Goal: Task Accomplishment & Management: Complete application form

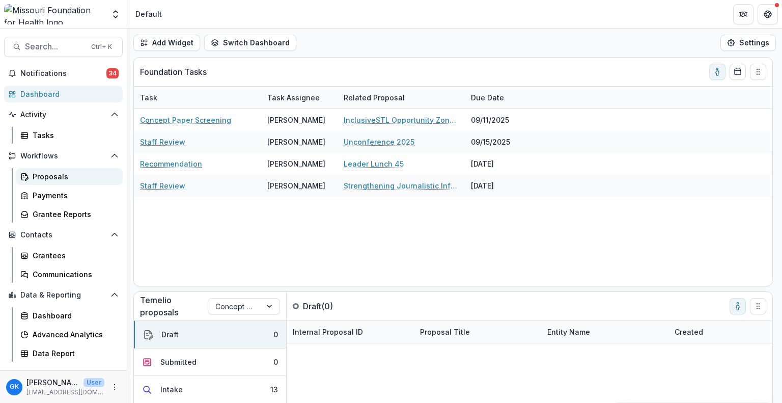
click at [65, 173] on div "Proposals" at bounding box center [74, 176] width 82 height 11
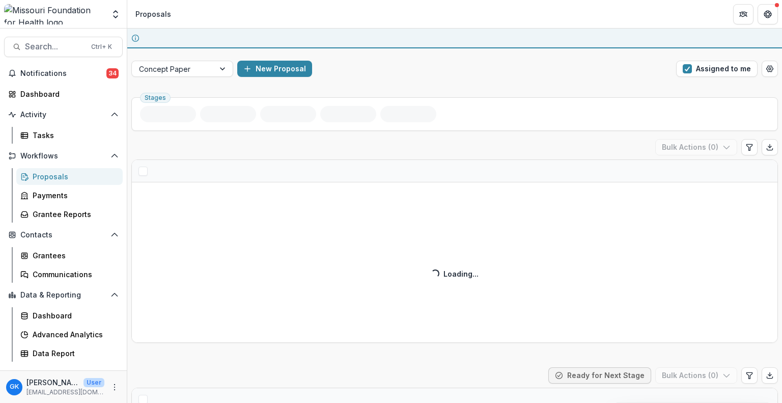
click at [65, 173] on div "Proposals" at bounding box center [74, 176] width 82 height 11
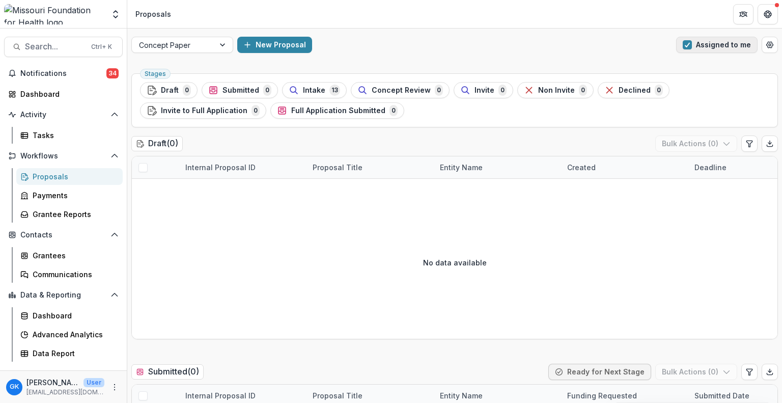
click at [723, 51] on button "Assigned to me" at bounding box center [716, 45] width 81 height 16
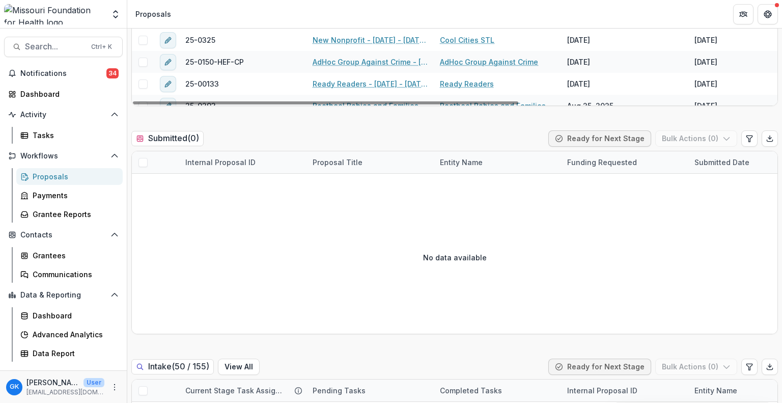
scroll to position [470, 0]
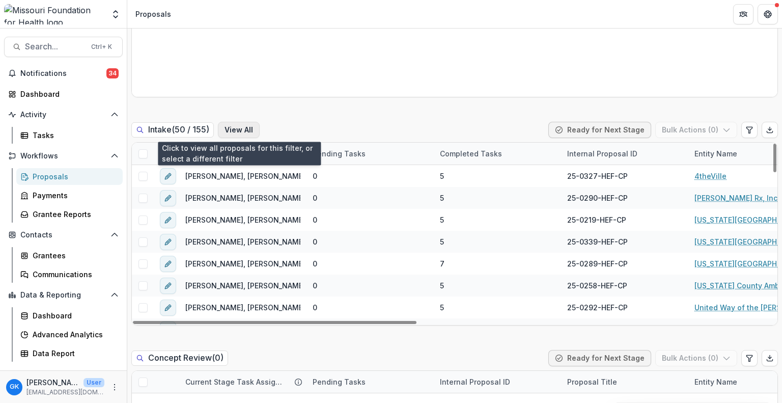
click at [237, 127] on button "View All" at bounding box center [239, 130] width 42 height 16
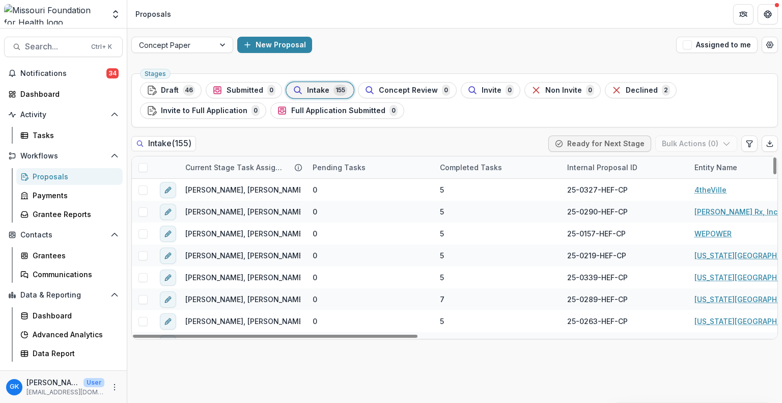
click at [735, 169] on div "Entity Name" at bounding box center [715, 167] width 55 height 11
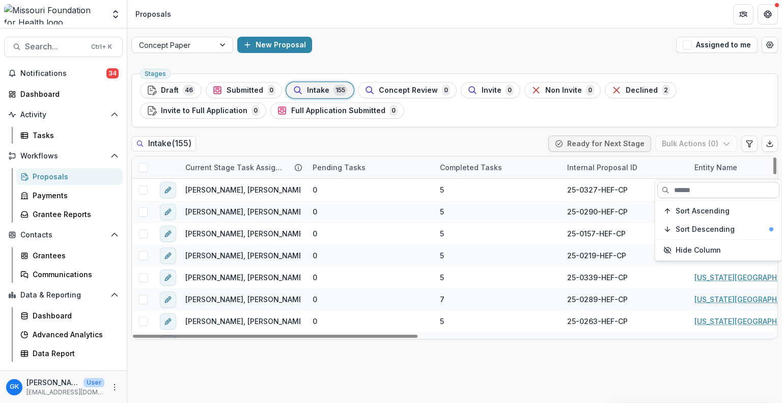
click at [710, 192] on input at bounding box center [718, 190] width 122 height 16
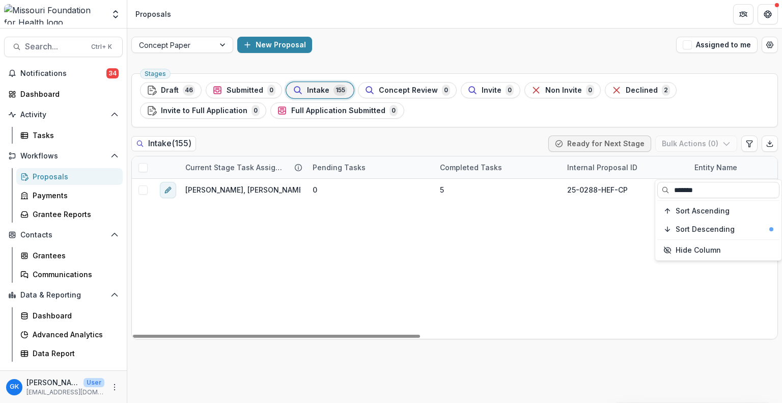
type input "******"
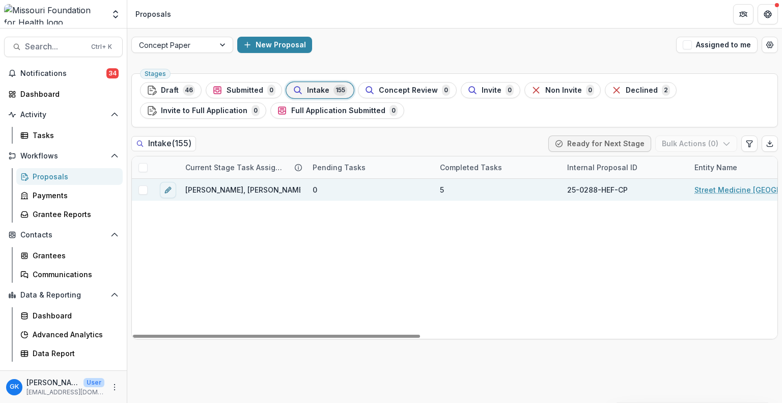
click at [725, 185] on link "Street Medicine [GEOGRAPHIC_DATA][PERSON_NAME]" at bounding box center [751, 189] width 115 height 11
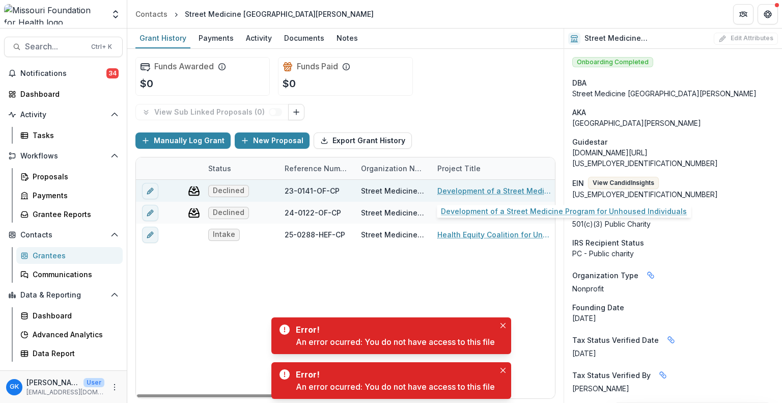
click at [451, 191] on link "Development of a Street Medicine Program for Unhoused Individuals" at bounding box center [494, 190] width 115 height 11
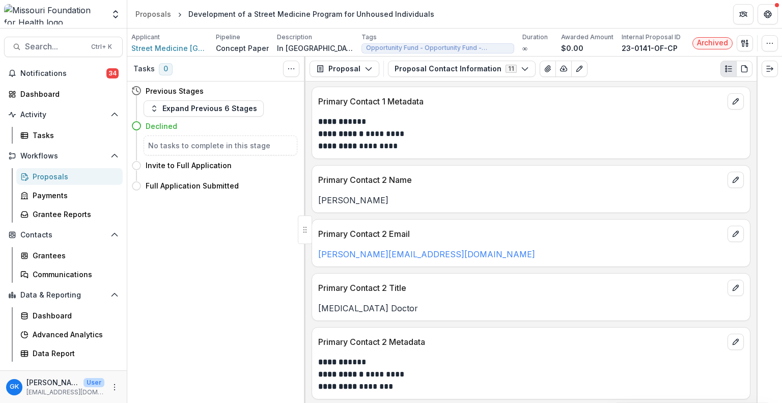
scroll to position [163, 0]
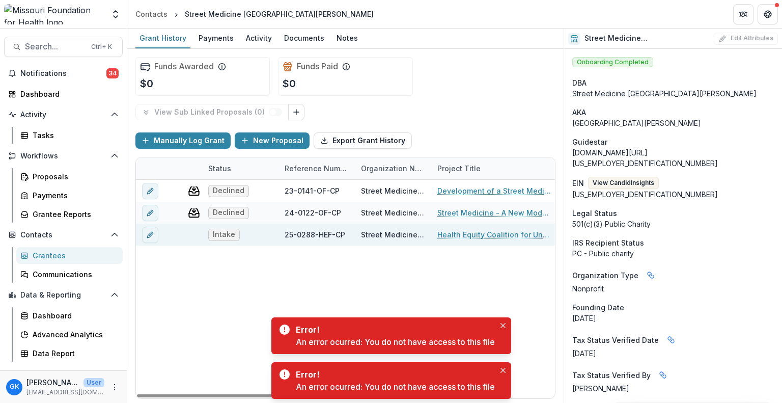
click at [478, 233] on link "Health Equity Coalition for Unhoused Individuals" at bounding box center [494, 234] width 115 height 11
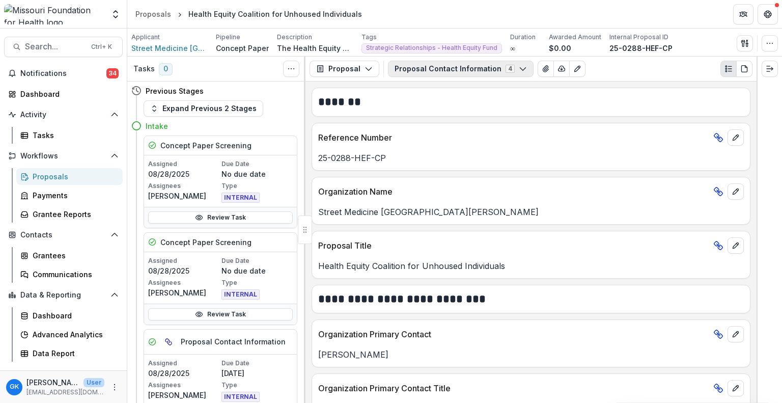
click at [443, 67] on button "Proposal Contact Information 4" at bounding box center [461, 69] width 146 height 16
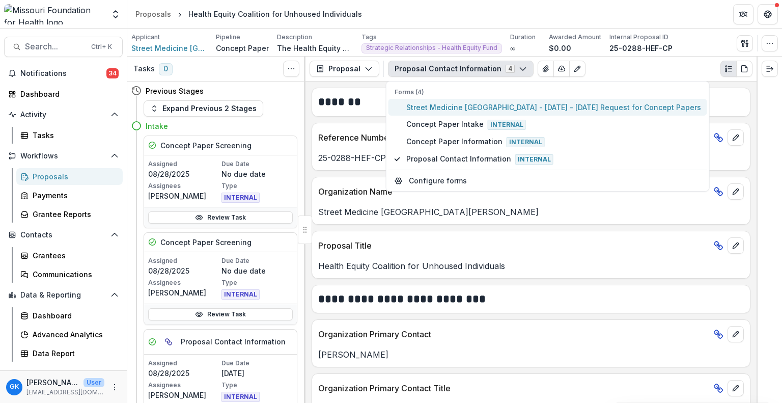
click at [441, 100] on button "Street Medicine [GEOGRAPHIC_DATA] - [DATE] - [DATE] Request for Concept Papers" at bounding box center [547, 107] width 319 height 17
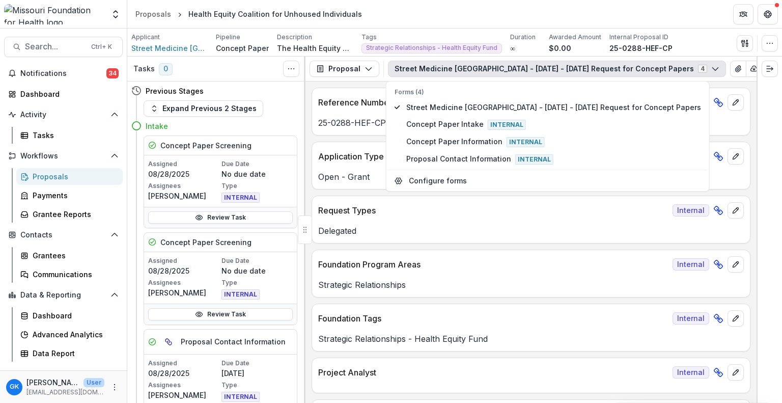
click at [470, 220] on div "Delegated" at bounding box center [531, 227] width 438 height 18
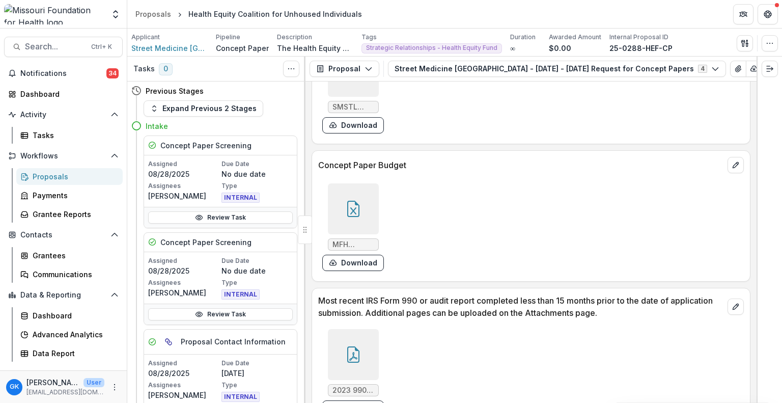
scroll to position [2767, 0]
click at [339, 209] on div at bounding box center [353, 208] width 51 height 51
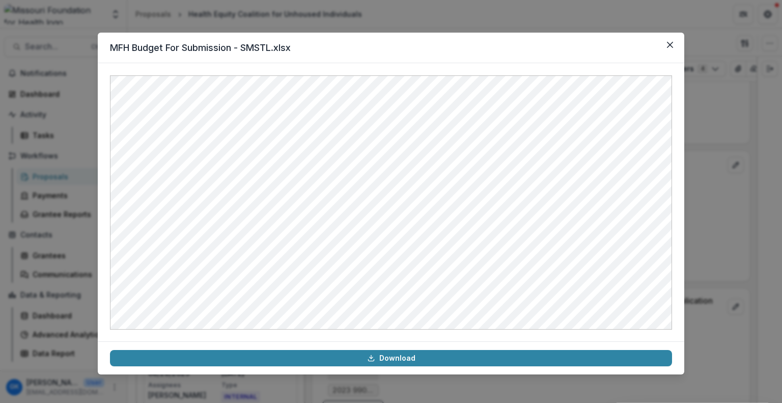
click at [502, 12] on div "MFH Budget For Submission - SMSTL.xlsx Download" at bounding box center [391, 201] width 782 height 403
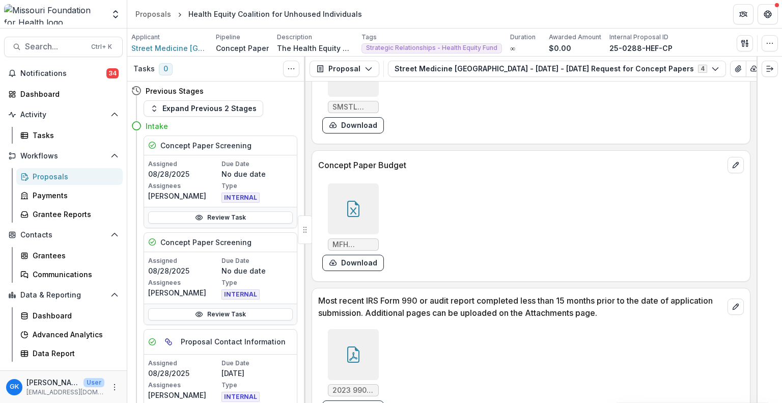
click at [350, 183] on div at bounding box center [353, 208] width 51 height 51
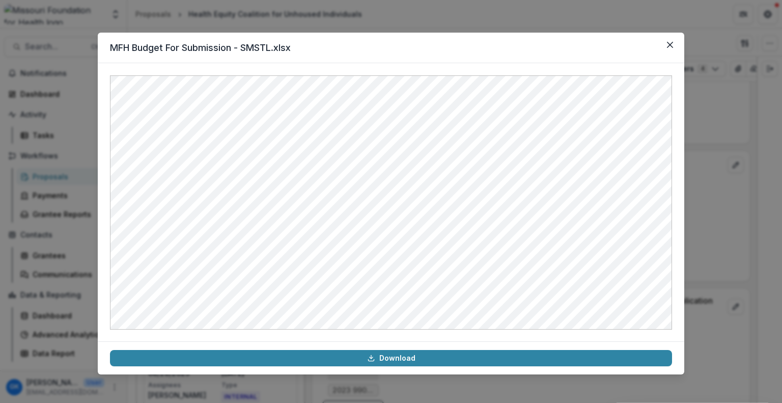
click at [432, 20] on div "MFH Budget For Submission - SMSTL.xlsx Download" at bounding box center [391, 201] width 782 height 403
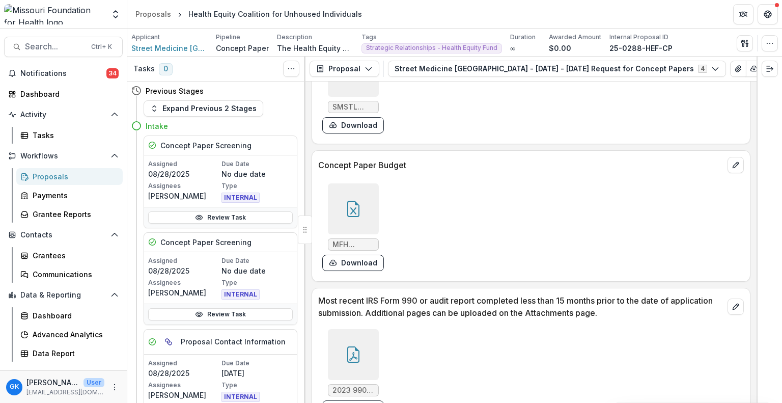
click at [356, 201] on icon at bounding box center [353, 209] width 16 height 16
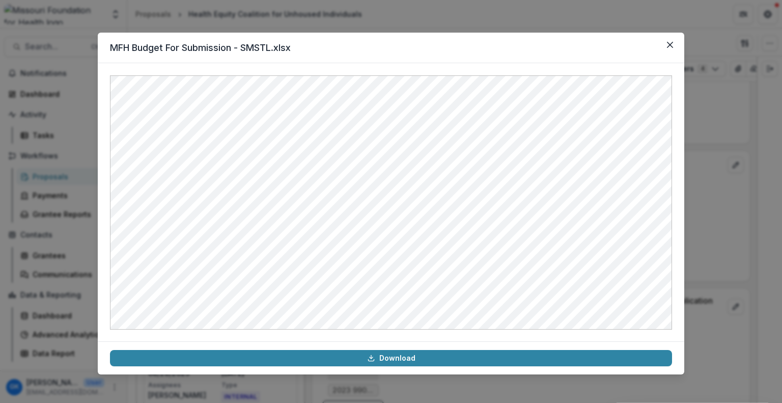
click at [440, 19] on div "MFH Budget For Submission - SMSTL.xlsx Download" at bounding box center [391, 201] width 782 height 403
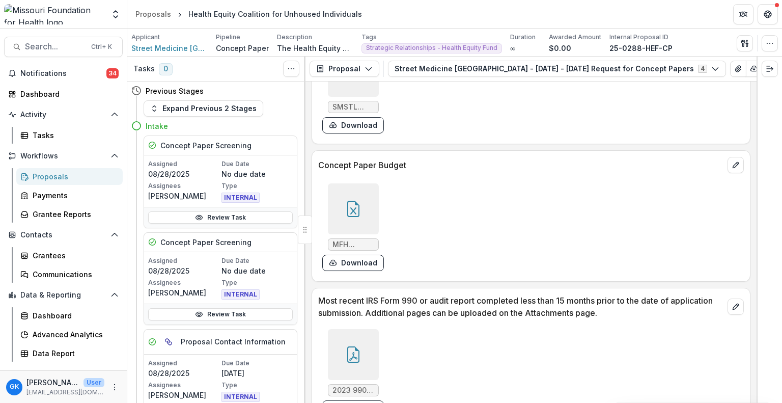
scroll to position [2684, 0]
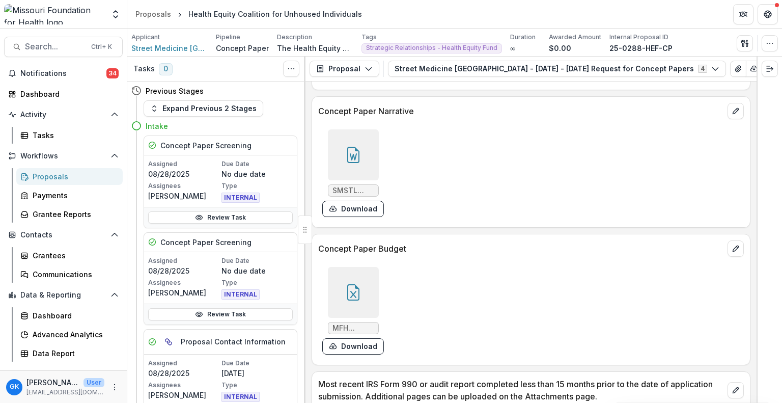
click at [349, 125] on div "SMSTL Health Equity Coalition for Unhoused Individuals Concept Paper.docx Downl…" at bounding box center [470, 173] width 305 height 96
click at [340, 142] on div at bounding box center [353, 154] width 51 height 51
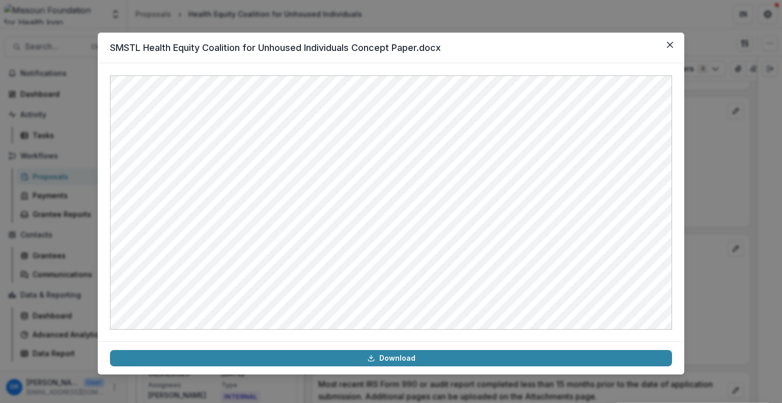
click at [452, 23] on div "SMSTL Health Equity Coalition for Unhoused Individuals Concept Paper.docx Downl…" at bounding box center [391, 201] width 782 height 403
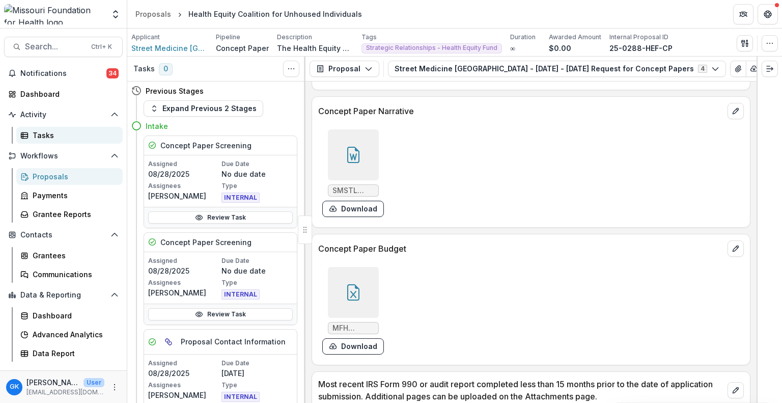
click at [47, 130] on div "Tasks" at bounding box center [74, 135] width 82 height 11
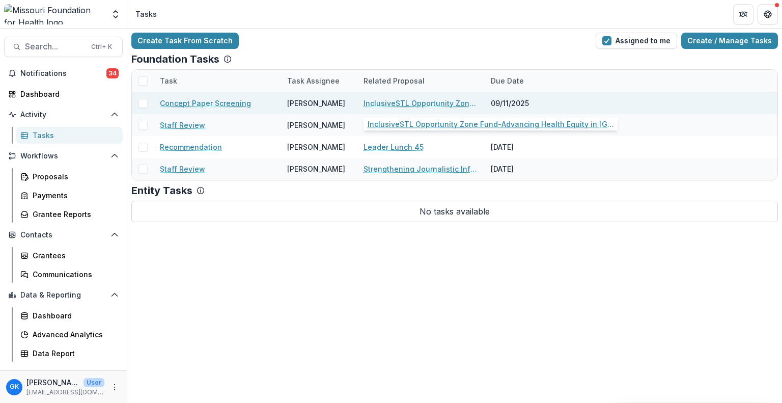
click at [383, 105] on link "InclusiveSTL Opportunity Zone Fund-Advancing Health Equity in [GEOGRAPHIC_DATA]…" at bounding box center [420, 103] width 115 height 11
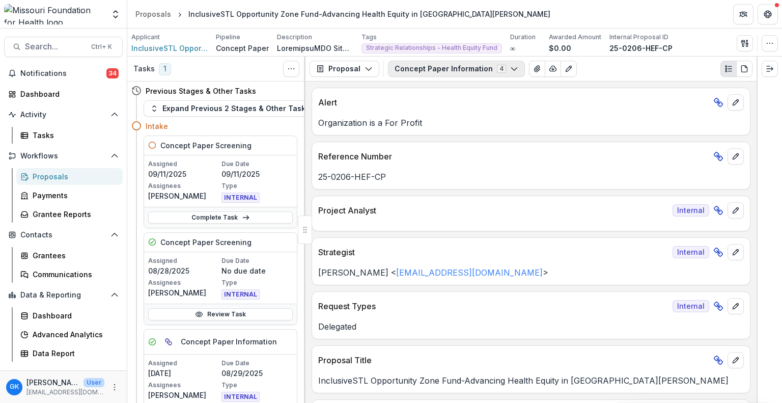
click at [479, 67] on button "Concept Paper Information 4" at bounding box center [456, 69] width 137 height 16
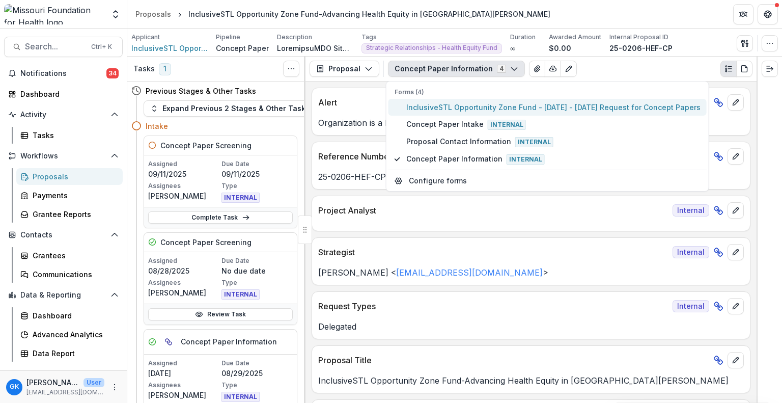
click at [452, 110] on span "InclusiveSTL Opportunity Zone Fund - [DATE] - [DATE] Request for Concept Papers" at bounding box center [553, 107] width 294 height 11
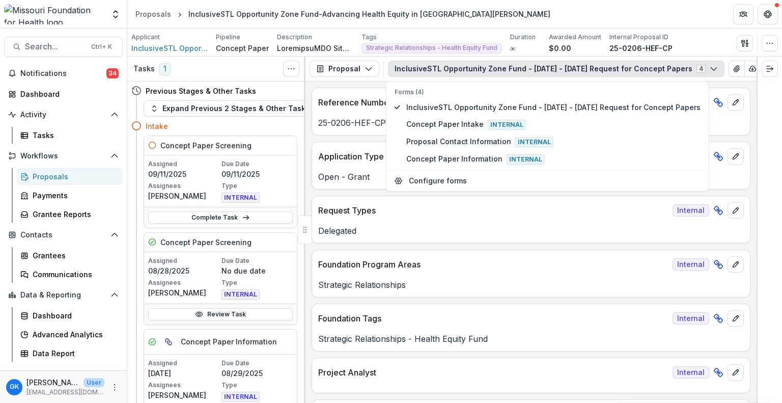
click at [416, 321] on p "Foundation Tags" at bounding box center [493, 318] width 350 height 12
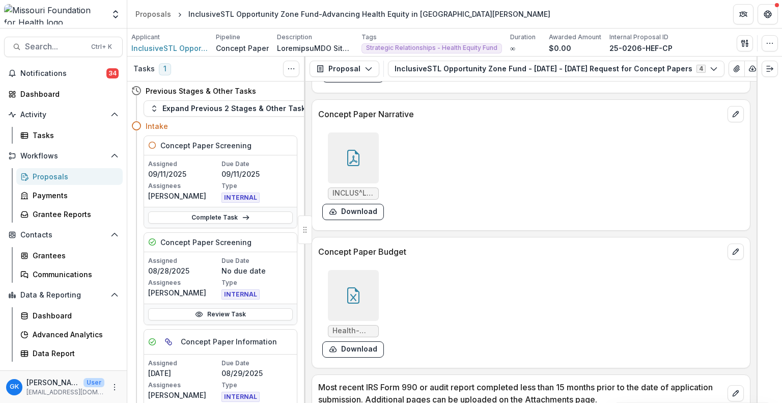
scroll to position [3726, 0]
click at [367, 123] on div "INCLUS^LF1 070925.pdf Download" at bounding box center [531, 174] width 438 height 102
click at [357, 133] on div at bounding box center [353, 158] width 51 height 51
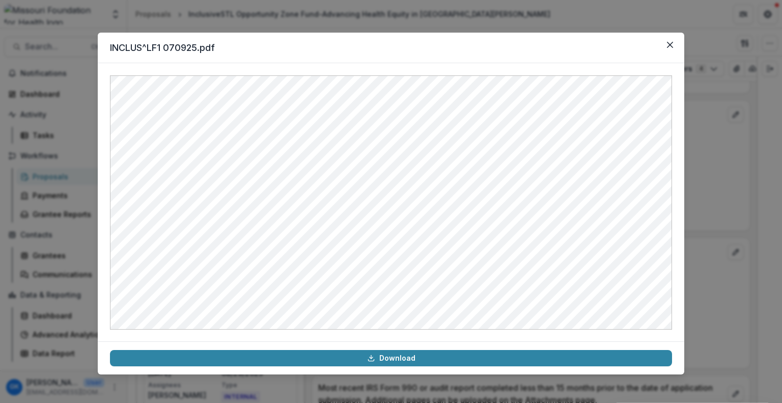
click at [523, 18] on div "INCLUS^LF1 070925.pdf Download" at bounding box center [391, 201] width 782 height 403
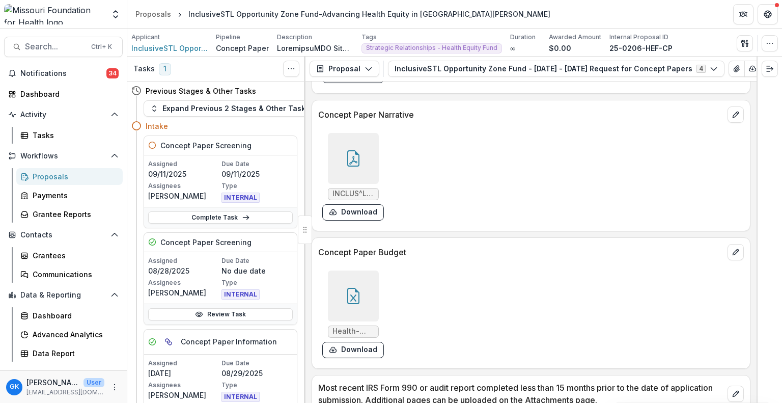
click at [354, 288] on icon at bounding box center [353, 296] width 16 height 16
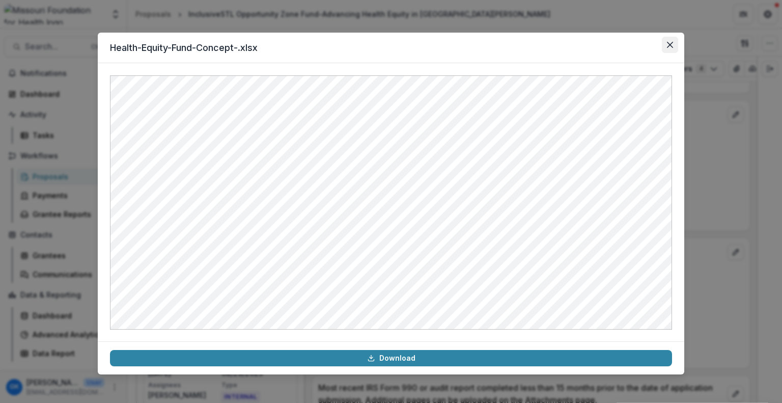
click at [671, 45] on icon "Close" at bounding box center [670, 45] width 6 height 6
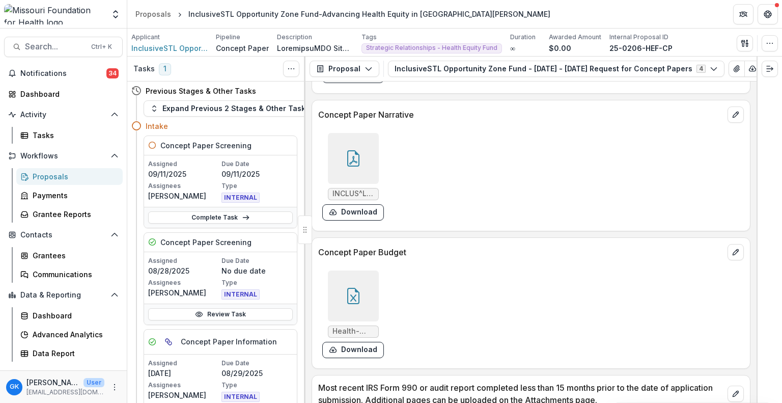
click at [353, 150] on icon at bounding box center [353, 158] width 16 height 16
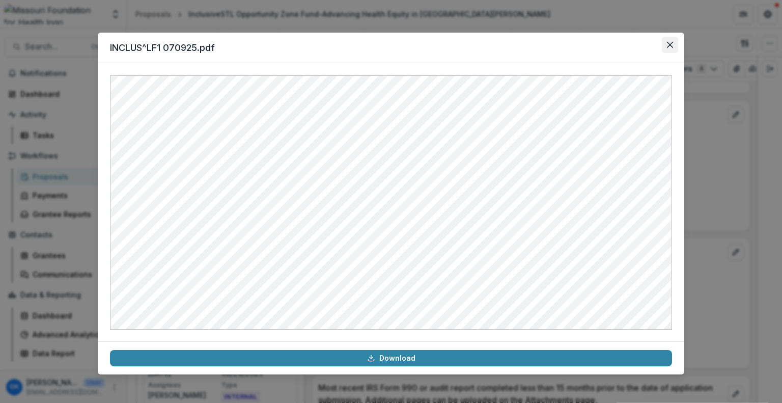
click at [670, 48] on button "Close" at bounding box center [670, 45] width 16 height 16
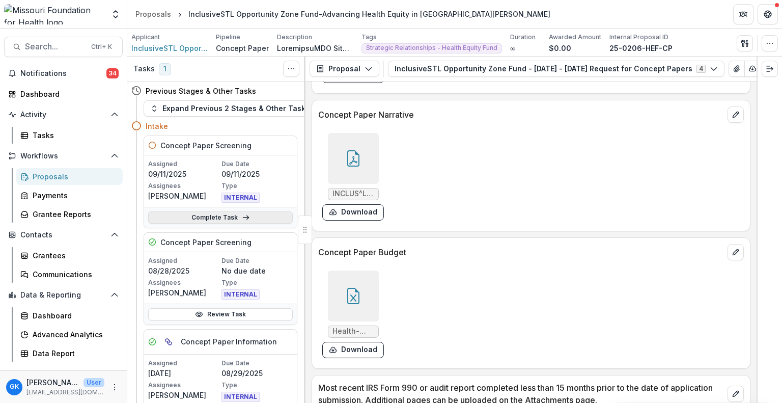
scroll to position [0, 0]
click at [216, 219] on link "Complete Task" at bounding box center [220, 217] width 145 height 12
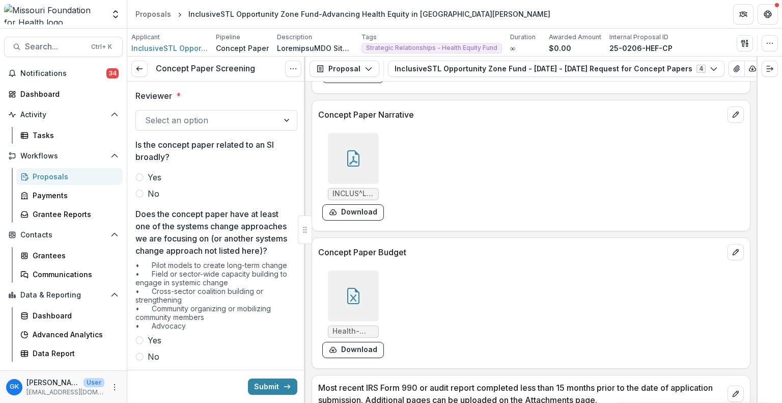
click at [158, 120] on div at bounding box center [207, 120] width 124 height 14
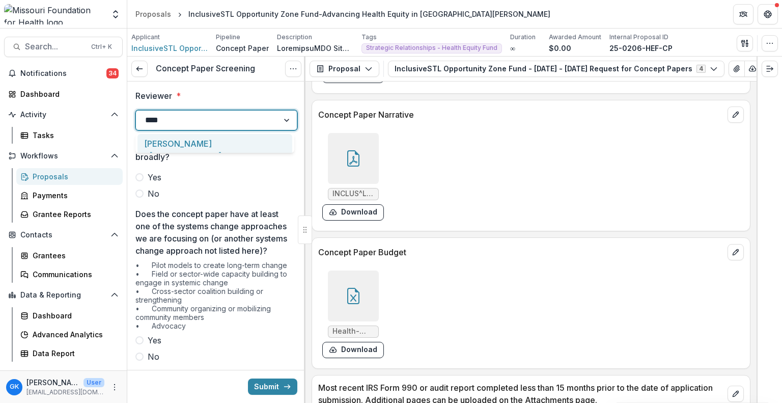
type input "*****"
click at [204, 140] on div "[PERSON_NAME] <[EMAIL_ADDRESS][DOMAIN_NAME]>" at bounding box center [214, 155] width 155 height 43
click at [150, 195] on span "No" at bounding box center [154, 193] width 12 height 12
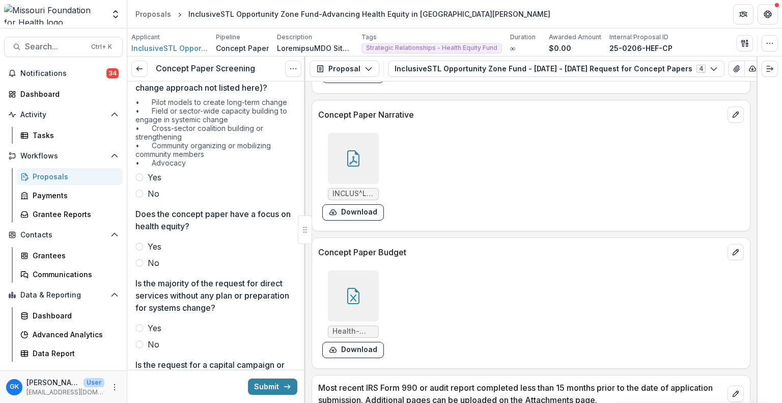
scroll to position [164, 0]
click at [155, 182] on span "Yes" at bounding box center [155, 176] width 14 height 12
click at [148, 268] on span "No" at bounding box center [154, 262] width 12 height 12
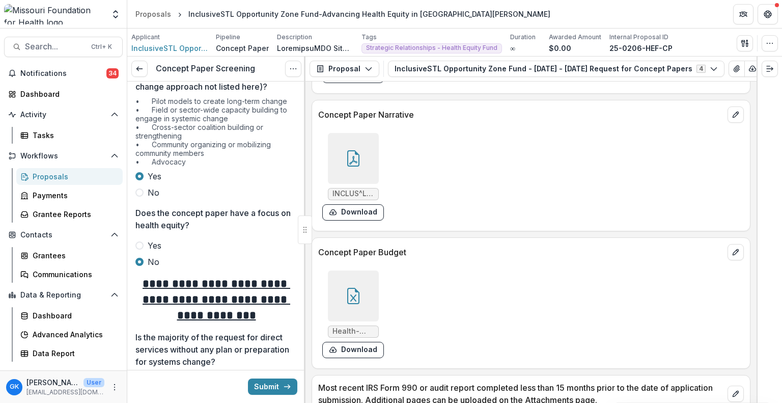
click at [151, 251] on span "Yes" at bounding box center [155, 245] width 14 height 12
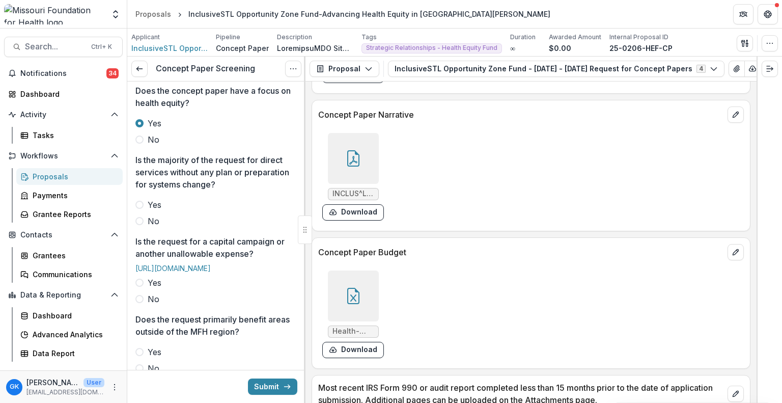
scroll to position [287, 0]
click at [156, 227] on span "No" at bounding box center [154, 220] width 12 height 12
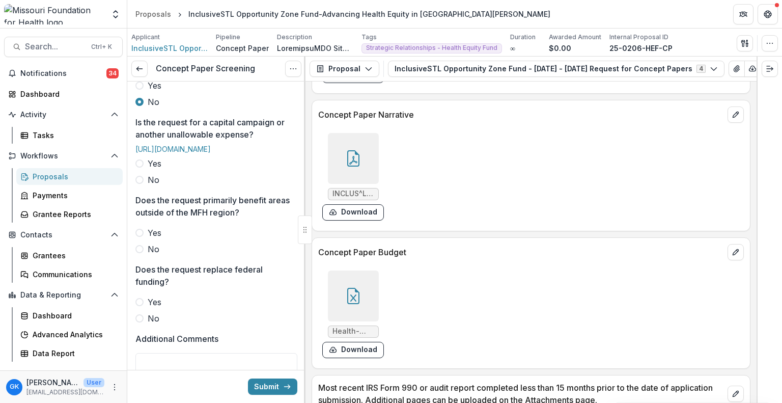
click at [161, 186] on div "Yes No" at bounding box center [216, 171] width 162 height 29
click at [150, 186] on span "No" at bounding box center [154, 180] width 12 height 12
click at [151, 304] on div "Reviewer * [PERSON_NAME] <[EMAIL_ADDRESS][DOMAIN_NAME]> Is the concept paper re…" at bounding box center [216, 98] width 162 height 844
click at [151, 255] on span "No" at bounding box center [154, 249] width 12 height 12
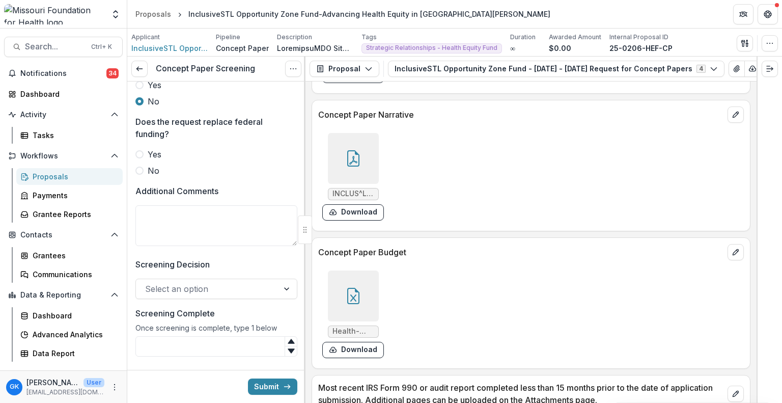
scroll to position [553, 0]
click at [153, 176] on span "No" at bounding box center [154, 170] width 12 height 12
click at [158, 245] on textarea "Additional Comments" at bounding box center [216, 225] width 162 height 41
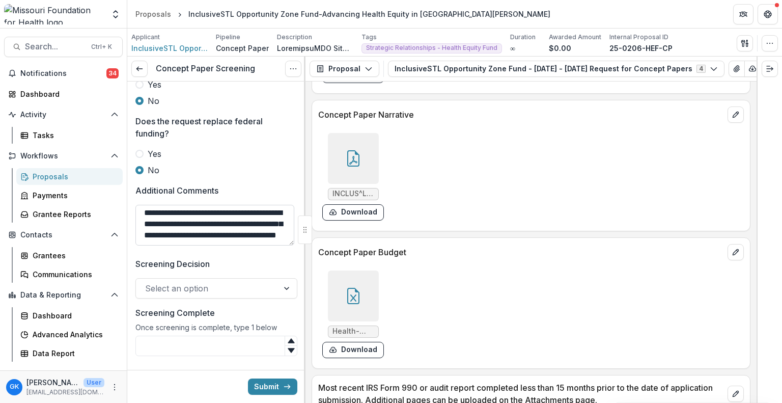
scroll to position [0, 0]
type textarea "**********"
click at [159, 295] on div at bounding box center [207, 288] width 124 height 14
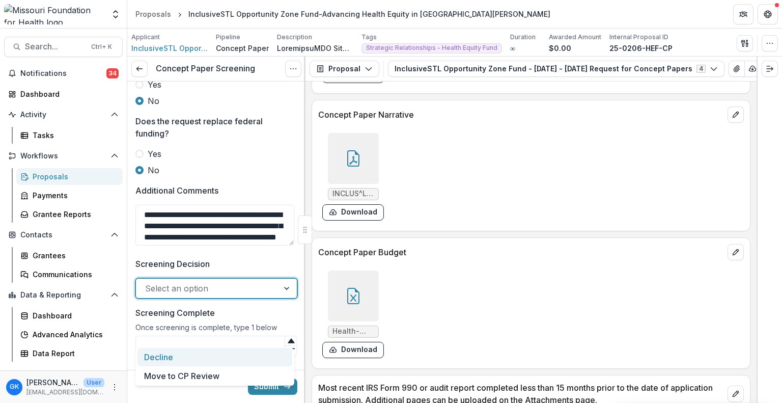
click at [159, 354] on div "Decline" at bounding box center [214, 357] width 155 height 19
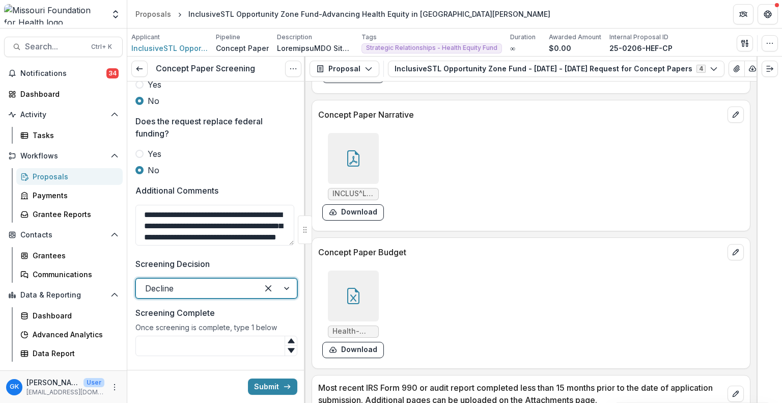
scroll to position [617, 0]
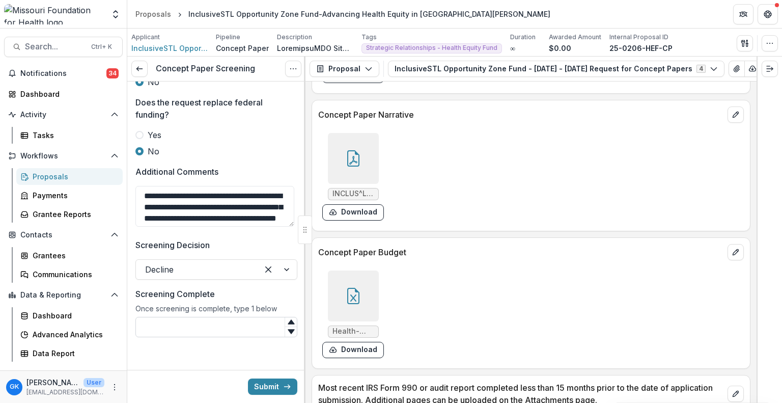
click at [241, 329] on input "Screening Complete" at bounding box center [216, 327] width 162 height 20
type input "*"
click at [275, 380] on button "Submit" at bounding box center [272, 386] width 49 height 16
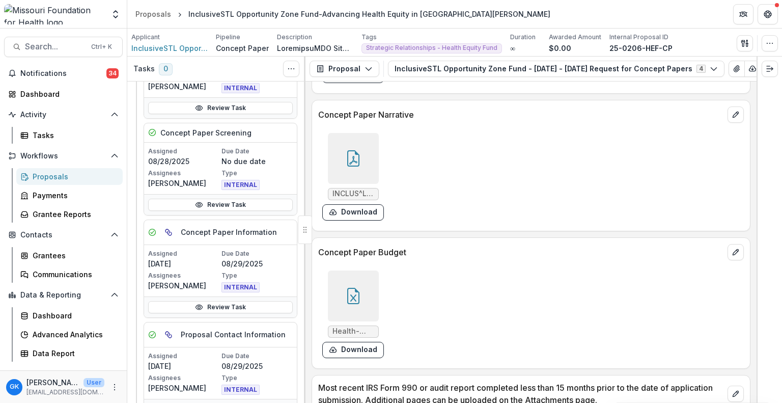
scroll to position [110, 0]
click at [73, 171] on div "Proposals" at bounding box center [74, 176] width 82 height 11
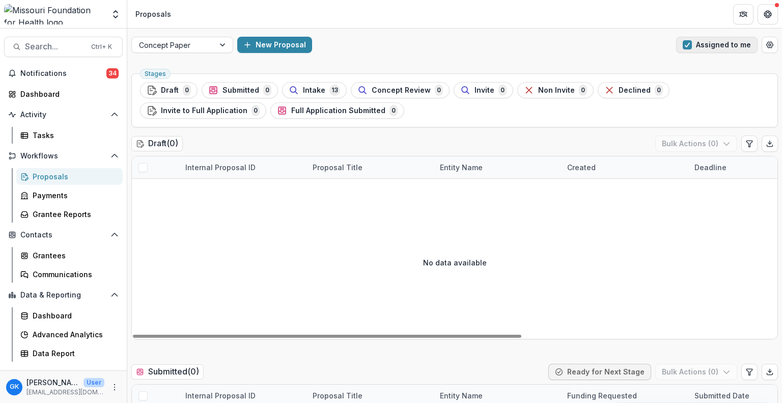
click at [709, 44] on button "Assigned to me" at bounding box center [716, 45] width 81 height 16
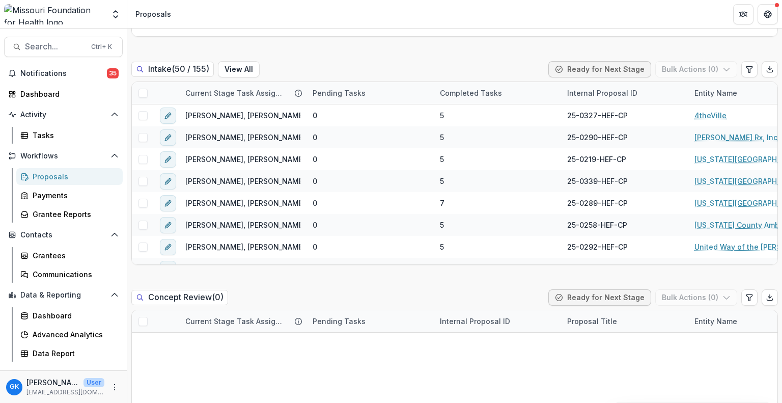
scroll to position [529, 0]
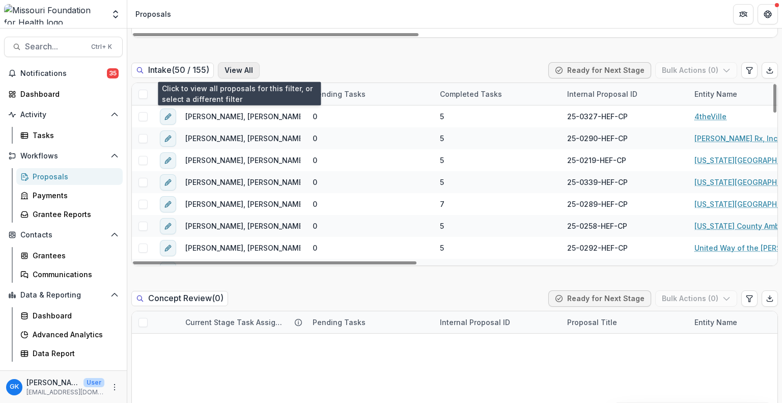
click at [236, 74] on button "View All" at bounding box center [239, 70] width 42 height 16
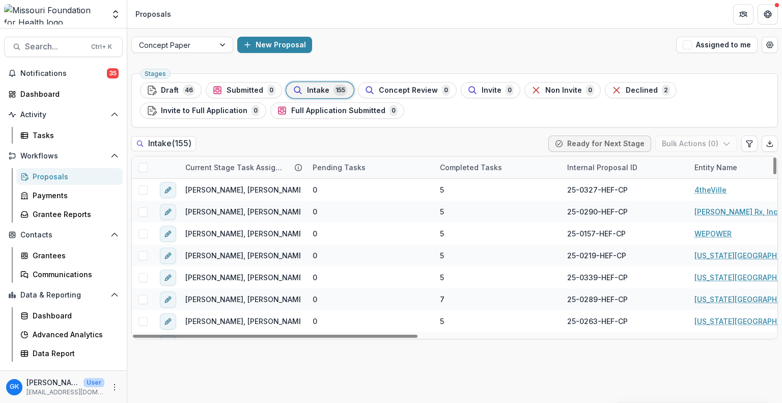
click at [704, 171] on div "Entity Name" at bounding box center [715, 167] width 55 height 11
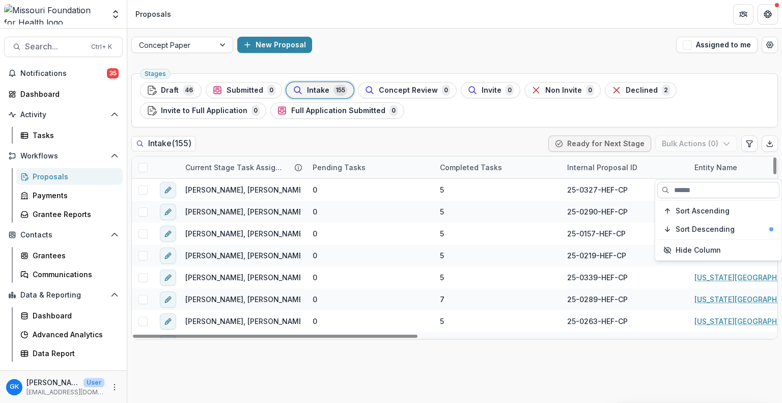
click at [690, 193] on input at bounding box center [718, 190] width 122 height 16
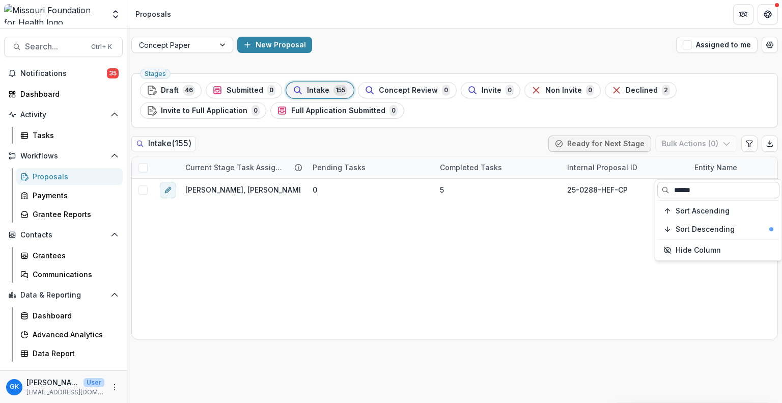
type input "******"
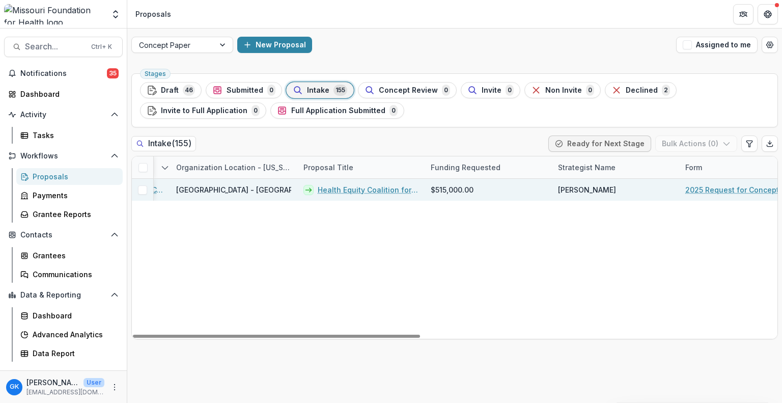
scroll to position [0, 646]
click at [397, 191] on link "Health Equity Coalition for Unhoused Individuals" at bounding box center [367, 189] width 101 height 11
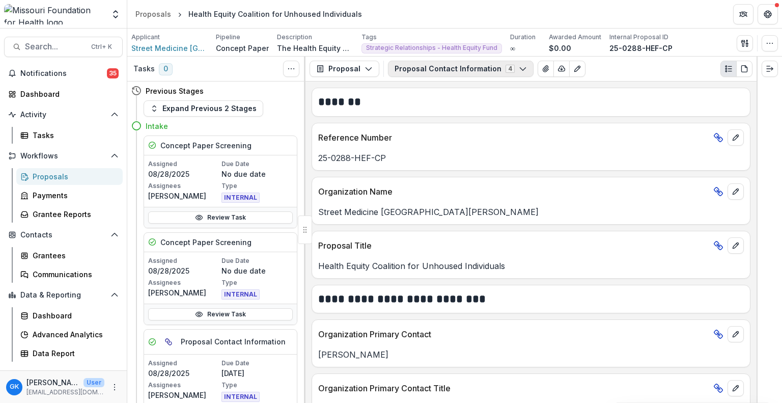
click at [429, 69] on button "Proposal Contact Information 4" at bounding box center [461, 69] width 146 height 16
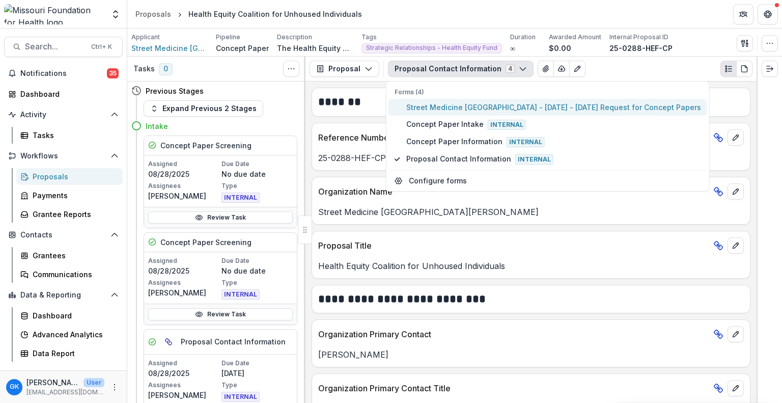
drag, startPoint x: 418, startPoint y: 118, endPoint x: 419, endPoint y: 111, distance: 6.1
click at [419, 111] on div "Forms (4) Street Medicine [GEOGRAPHIC_DATA][PERSON_NAME] - [DATE] - [DATE] Requ…" at bounding box center [547, 128] width 319 height 80
click at [419, 111] on span "Street Medicine [GEOGRAPHIC_DATA] - [DATE] - [DATE] Request for Concept Papers" at bounding box center [553, 107] width 295 height 11
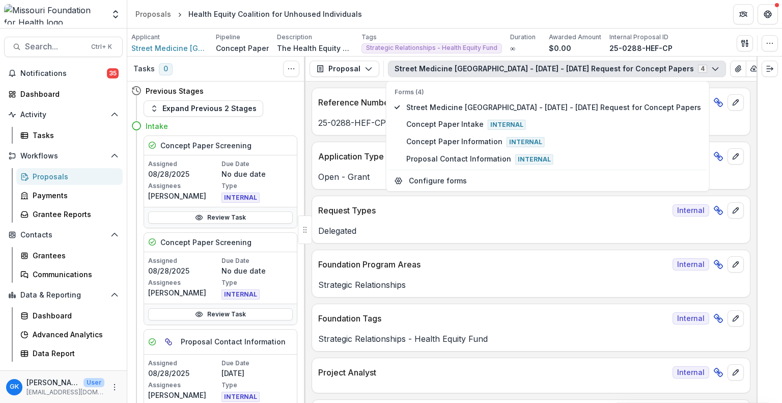
click at [427, 242] on div "Request Types Internal Delegated" at bounding box center [531, 219] width 439 height 48
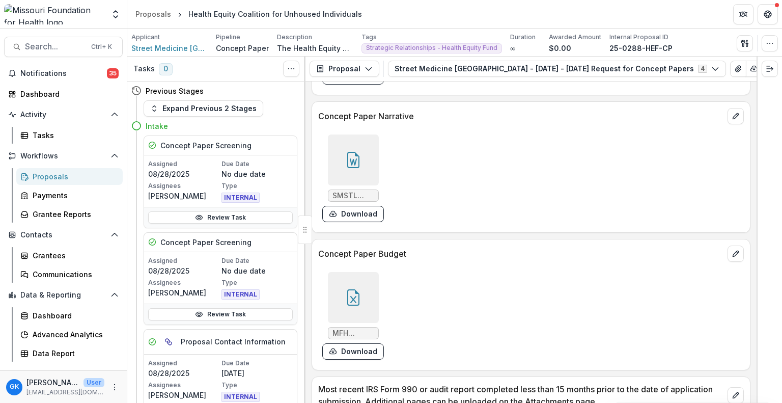
scroll to position [2677, 0]
click at [344, 276] on div at bounding box center [353, 298] width 51 height 51
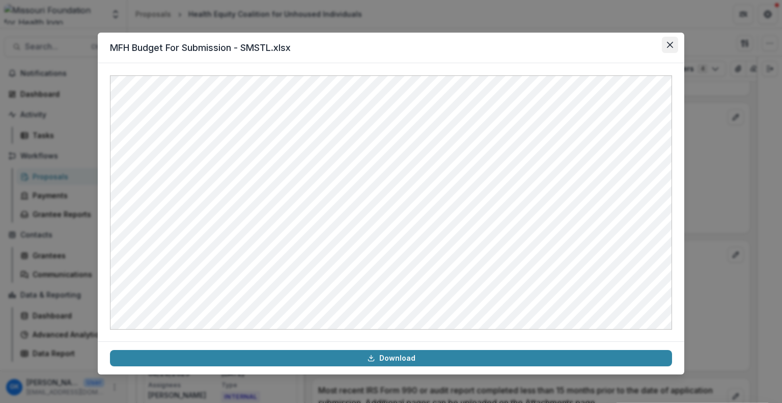
click at [674, 46] on button "Close" at bounding box center [670, 45] width 16 height 16
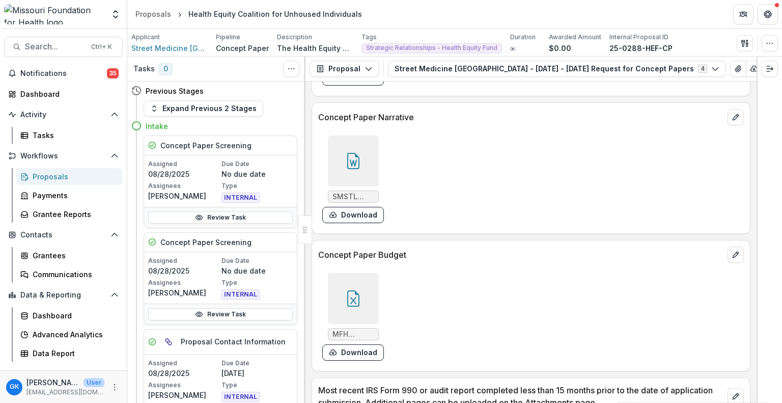
click at [352, 153] on icon at bounding box center [353, 161] width 16 height 16
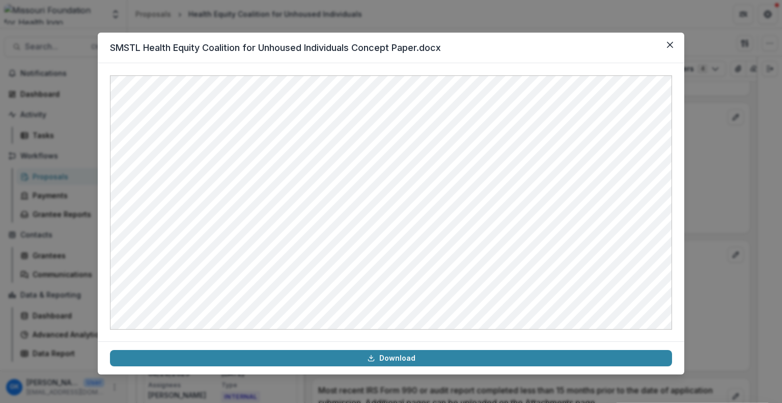
click at [739, 178] on div "SMSTL Health Equity Coalition for Unhoused Individuals Concept Paper.docx Downl…" at bounding box center [391, 201] width 782 height 403
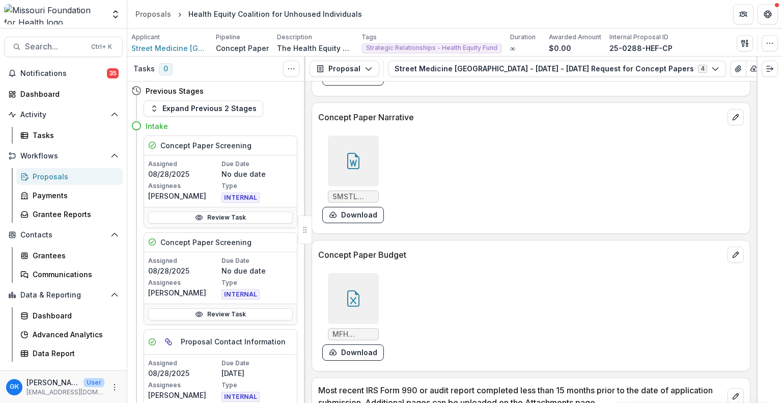
click at [739, 178] on div "SMSTL Health Equity Coalition for Unhoused Individuals Concept Paper.docx Downl…" at bounding box center [391, 201] width 782 height 403
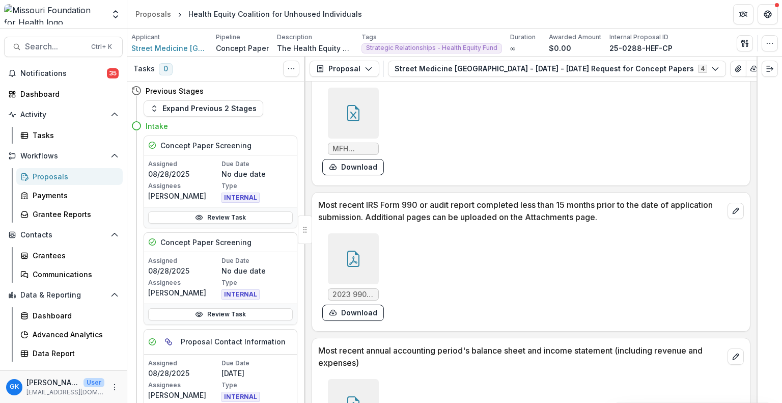
scroll to position [2749, 0]
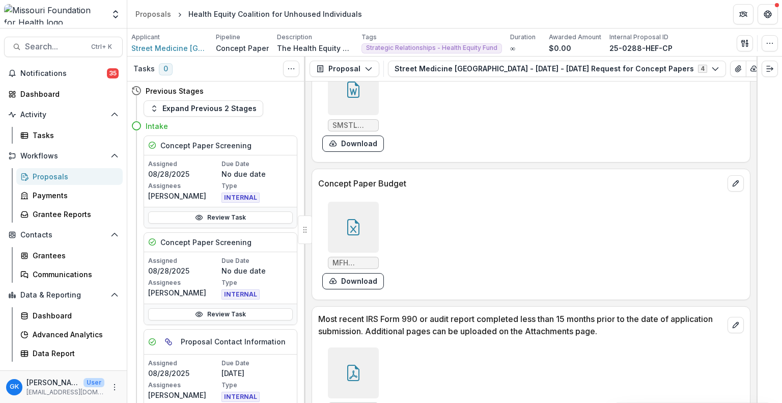
click at [374, 221] on div at bounding box center [353, 227] width 51 height 51
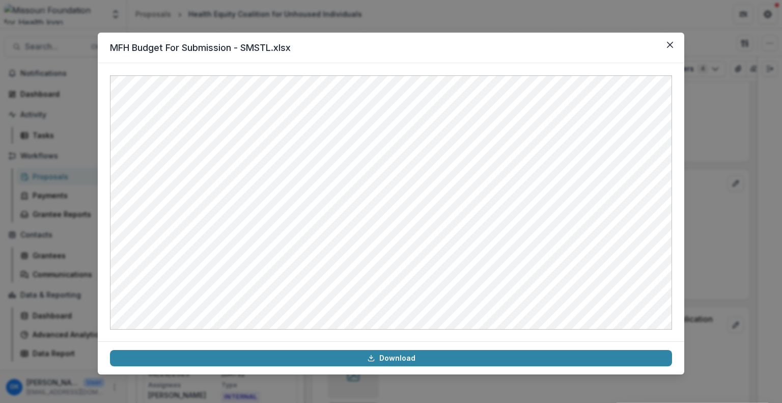
click at [714, 177] on div "MFH Budget For Submission - SMSTL.xlsx Download" at bounding box center [391, 201] width 782 height 403
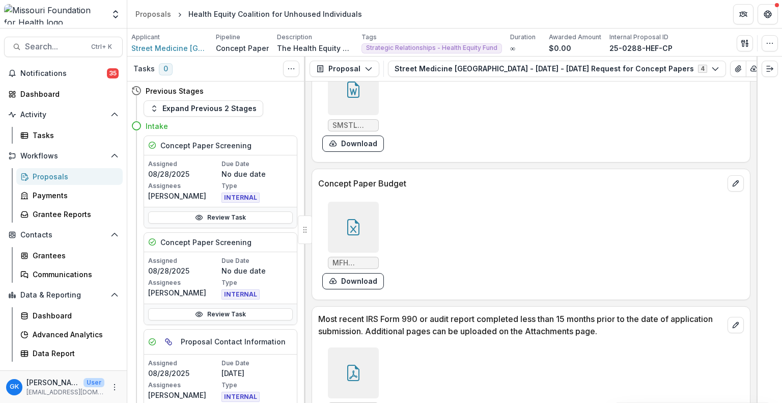
scroll to position [2701, 0]
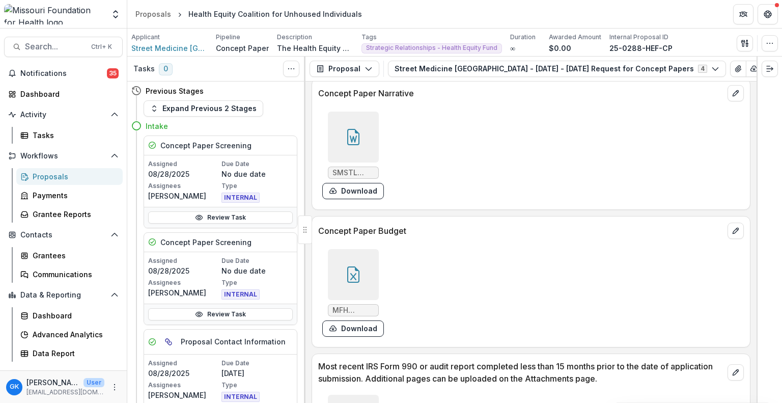
click at [335, 251] on div at bounding box center [353, 274] width 51 height 51
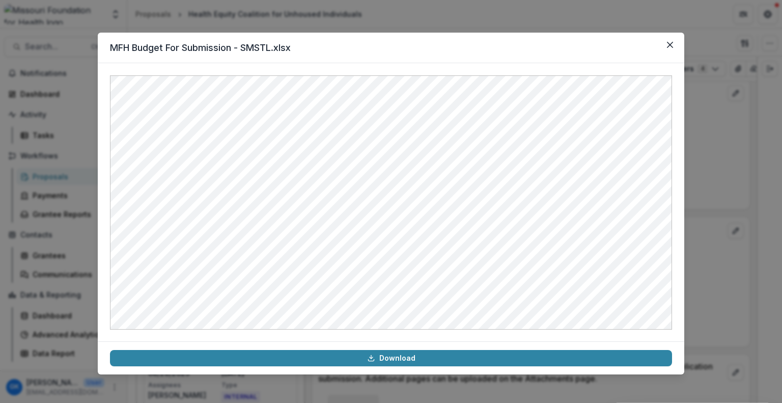
click at [723, 167] on div "MFH Budget For Submission - SMSTL.xlsx Download" at bounding box center [391, 201] width 782 height 403
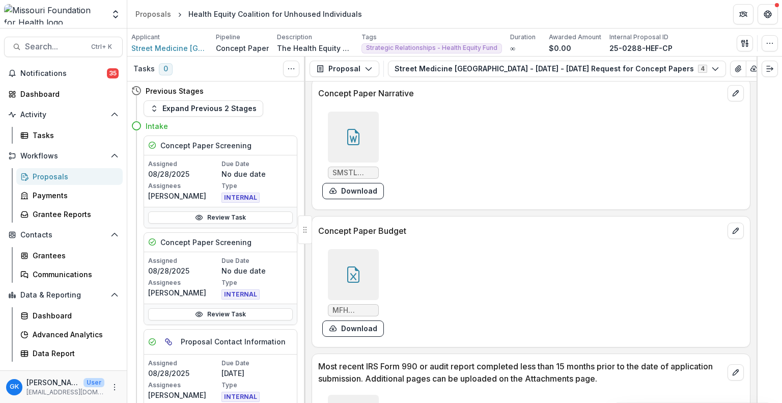
click at [362, 136] on div at bounding box center [353, 136] width 51 height 51
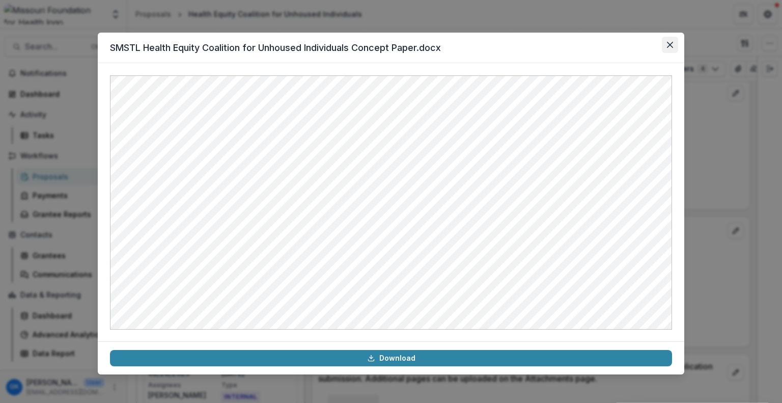
click at [674, 39] on button "Close" at bounding box center [670, 45] width 16 height 16
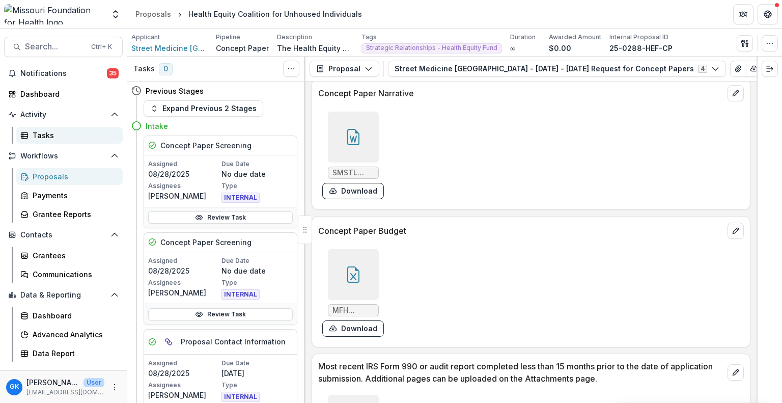
click at [49, 133] on div "Tasks" at bounding box center [74, 135] width 82 height 11
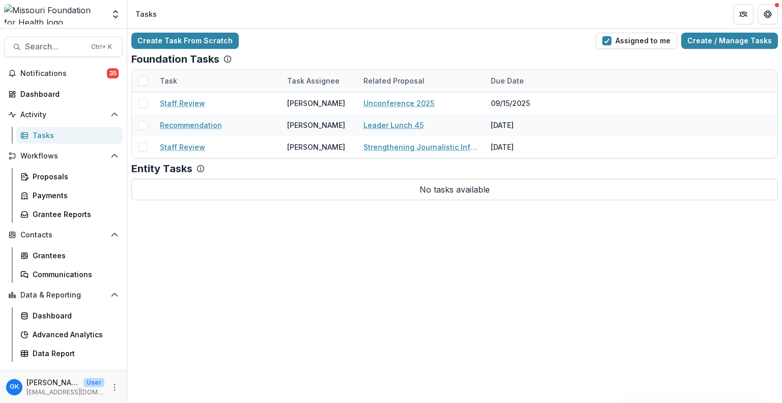
click at [248, 202] on div "Create Task From Scratch Assigned to me Create / Manage Tasks Foundation Tasks …" at bounding box center [454, 117] width 655 height 176
click at [253, 263] on div "Create Task From Scratch Assigned to me Create / Manage Tasks Foundation Tasks …" at bounding box center [454, 216] width 655 height 374
click at [252, 262] on div "Create Task From Scratch Assigned to me Create / Manage Tasks Foundation Tasks …" at bounding box center [454, 216] width 655 height 374
click at [484, 326] on div "Create Task From Scratch Assigned to me Create / Manage Tasks Foundation Tasks …" at bounding box center [454, 216] width 655 height 374
click at [52, 178] on div "Proposals" at bounding box center [74, 176] width 82 height 11
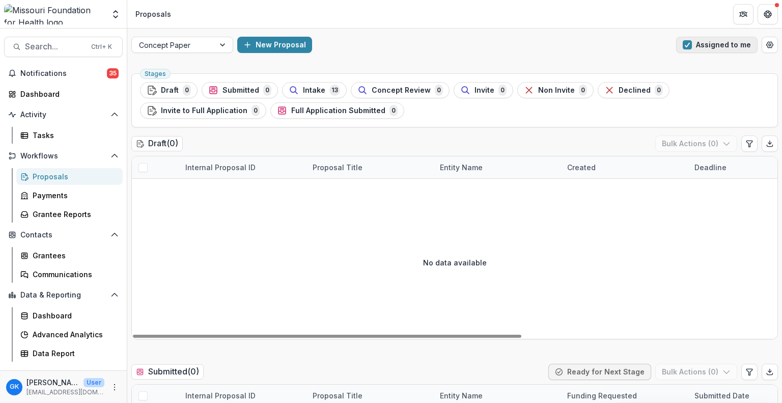
click at [722, 40] on button "Assigned to me" at bounding box center [716, 45] width 81 height 16
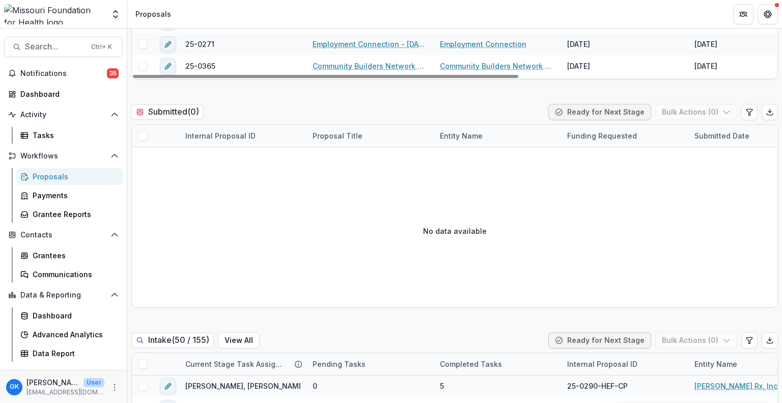
scroll to position [356, 0]
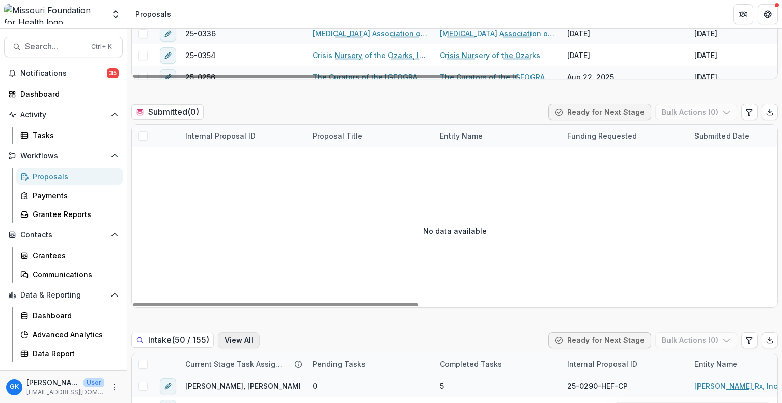
click at [226, 333] on button "View All" at bounding box center [239, 340] width 42 height 16
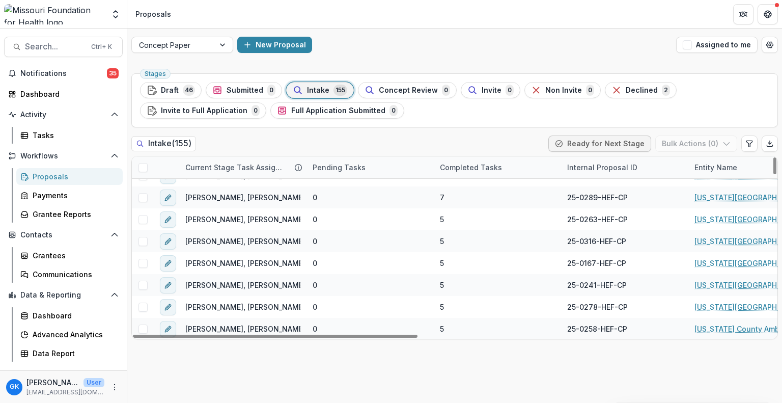
scroll to position [114, 0]
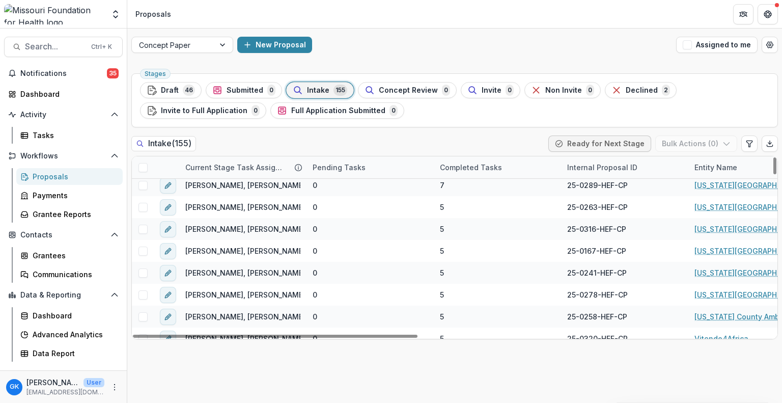
click at [733, 168] on div "Entity Name" at bounding box center [715, 167] width 55 height 11
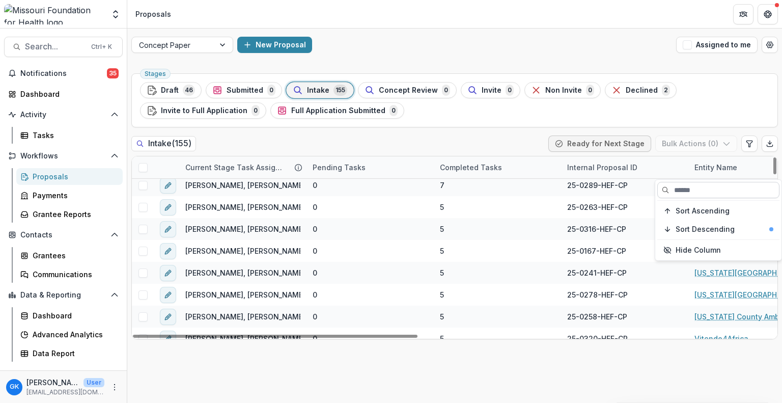
click at [714, 186] on input at bounding box center [718, 190] width 122 height 16
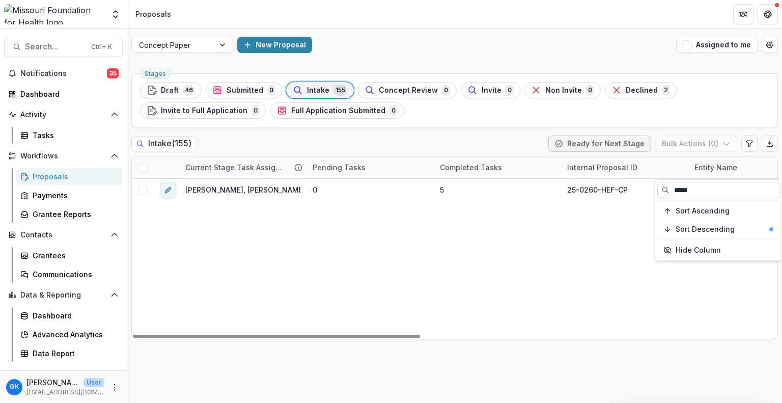
scroll to position [0, 0]
type input "*****"
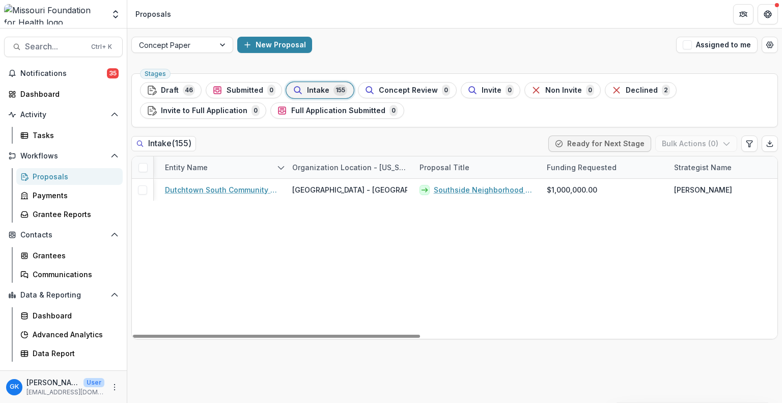
scroll to position [0, 529]
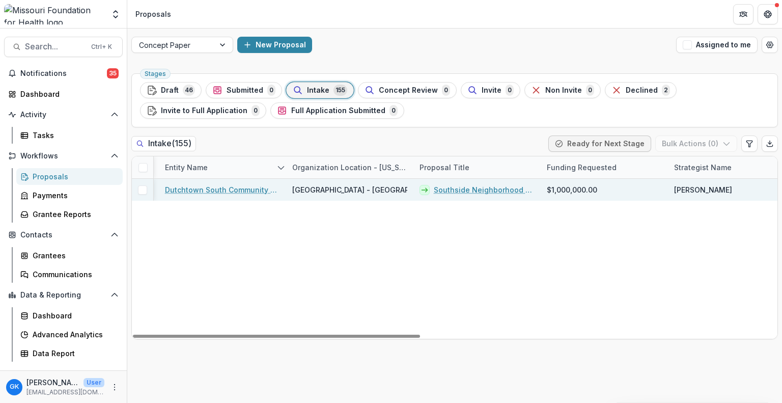
click at [493, 193] on link "Southside Neighborhood Trust" at bounding box center [484, 189] width 101 height 11
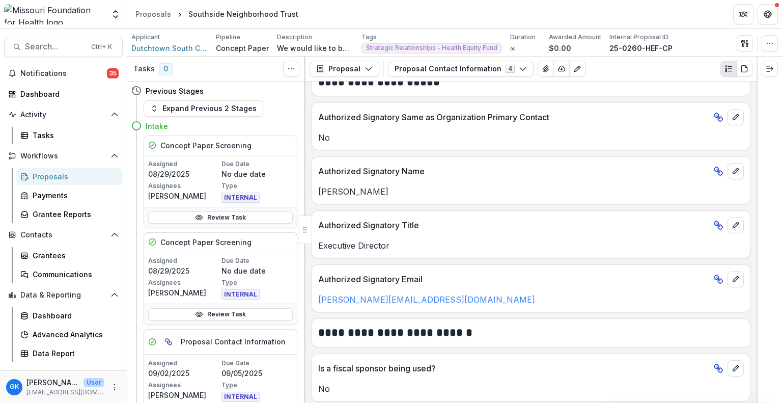
scroll to position [753, 0]
drag, startPoint x: 534, startPoint y: 249, endPoint x: 441, endPoint y: 73, distance: 199.5
click at [441, 73] on button "Proposal Contact Information 4" at bounding box center [461, 69] width 146 height 16
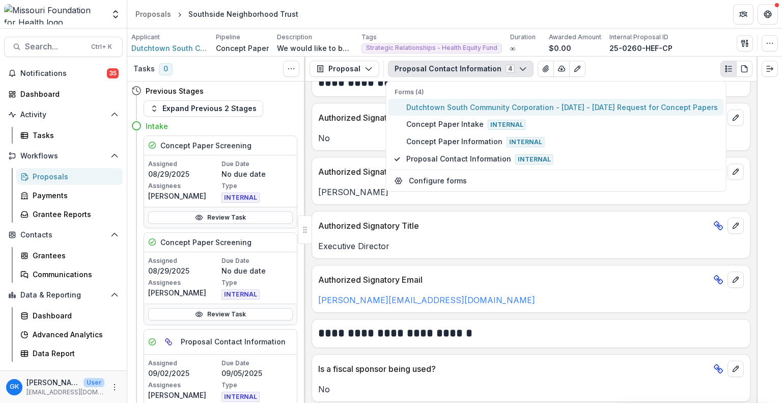
click at [434, 105] on span "Dutchtown South Community Corporation - [DATE] - [DATE] Request for Concept Pap…" at bounding box center [562, 107] width 312 height 11
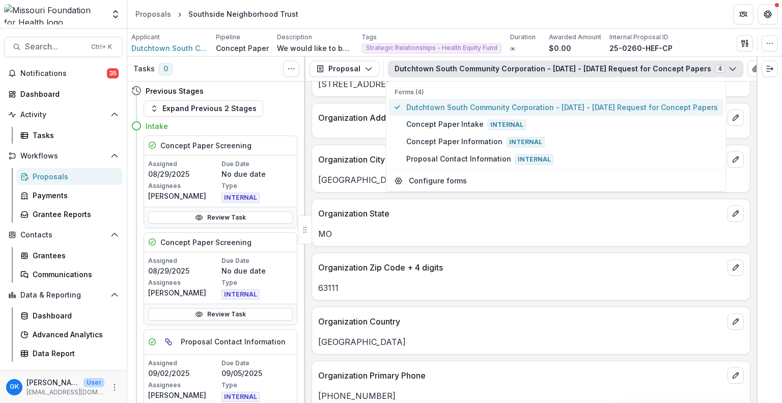
scroll to position [805, 0]
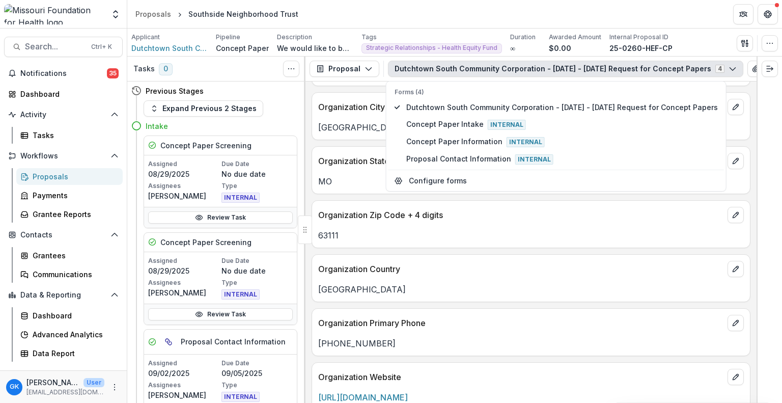
click at [499, 255] on div "Organization Country" at bounding box center [531, 266] width 438 height 22
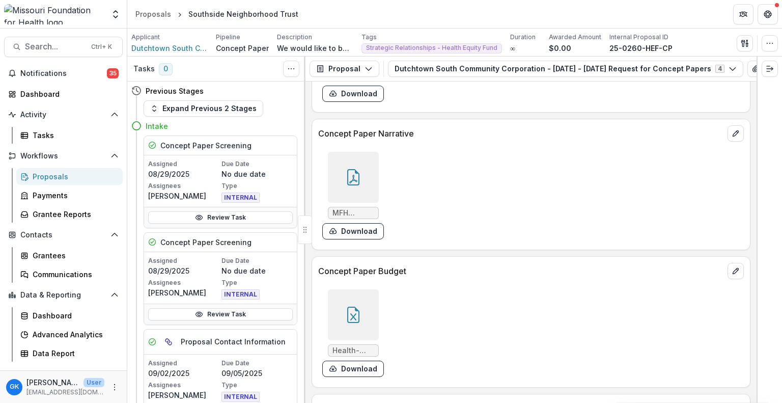
scroll to position [2836, 0]
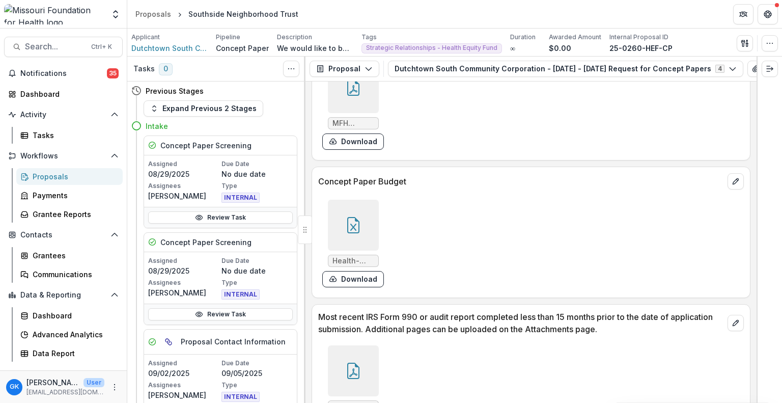
click at [338, 221] on div at bounding box center [353, 225] width 51 height 51
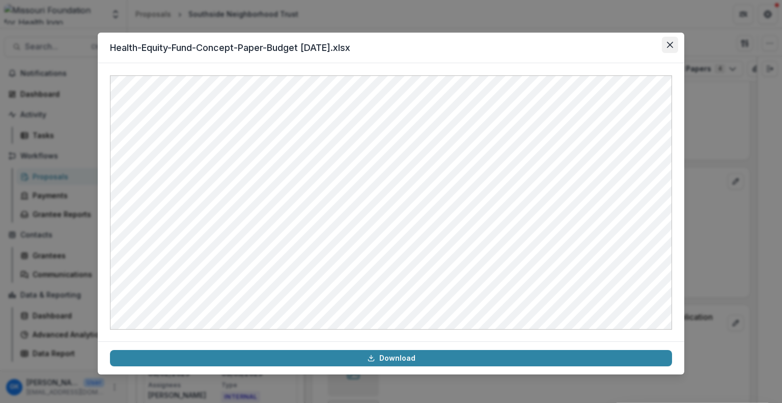
click at [669, 40] on button "Close" at bounding box center [670, 45] width 16 height 16
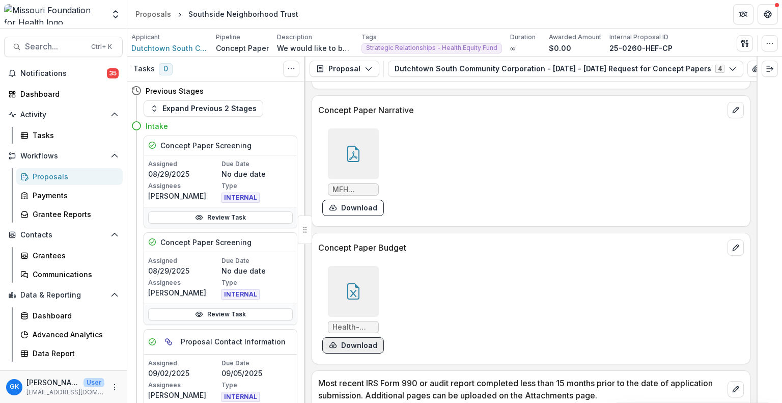
scroll to position [2770, 0]
click at [350, 146] on icon at bounding box center [353, 154] width 16 height 16
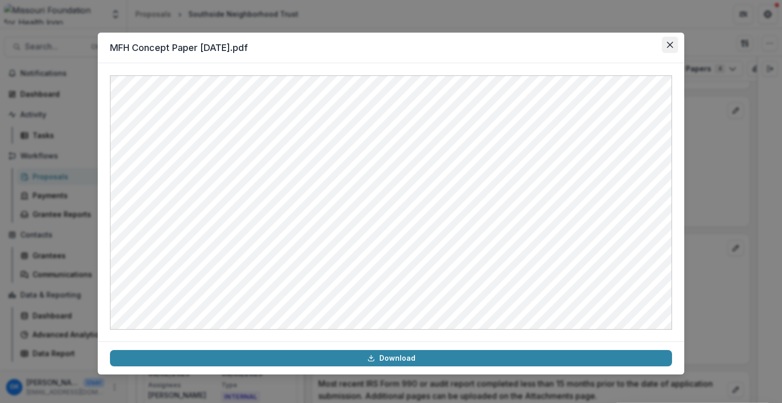
click at [672, 42] on icon "Close" at bounding box center [670, 45] width 6 height 6
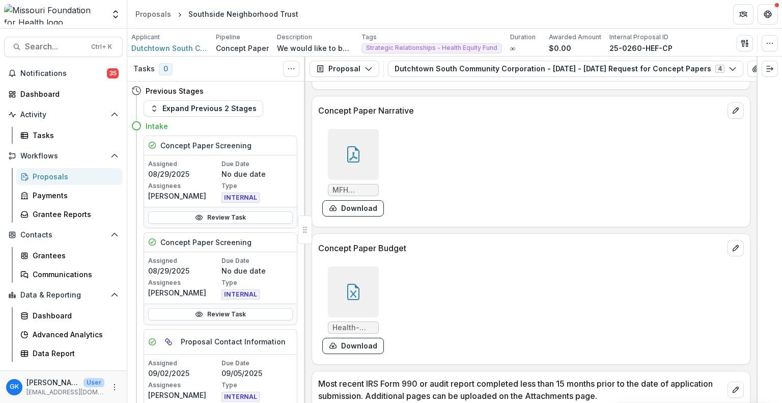
click at [350, 266] on div at bounding box center [353, 291] width 51 height 51
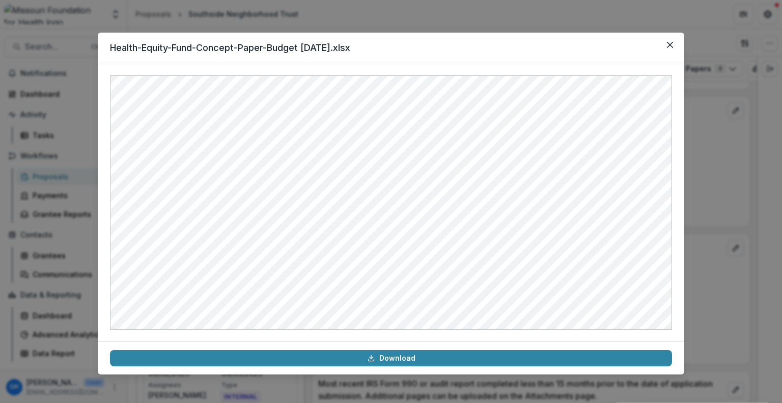
click at [541, 33] on header "Health-Equity-Fund-Concept-Paper-Budget [DATE].xlsx" at bounding box center [391, 48] width 586 height 31
click at [540, 24] on div "Health-Equity-Fund-Concept-Paper-Budget [DATE].xlsx Download" at bounding box center [391, 201] width 782 height 403
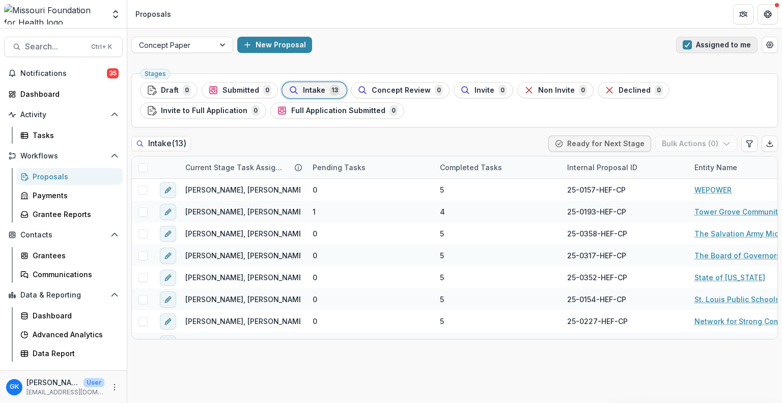
click at [712, 47] on button "Assigned to me" at bounding box center [716, 45] width 81 height 16
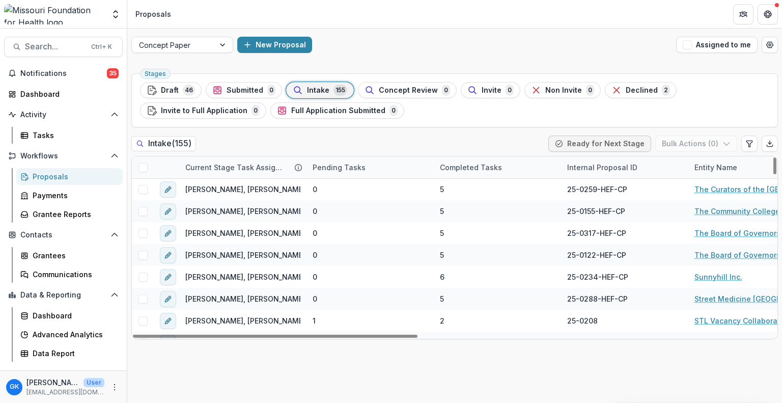
scroll to position [657, 0]
click at [159, 146] on h2 "Intake ( 155 )" at bounding box center [163, 143] width 65 height 15
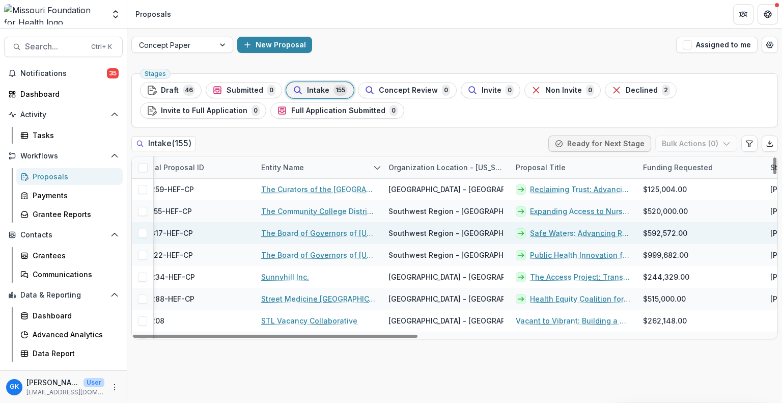
scroll to position [657, 452]
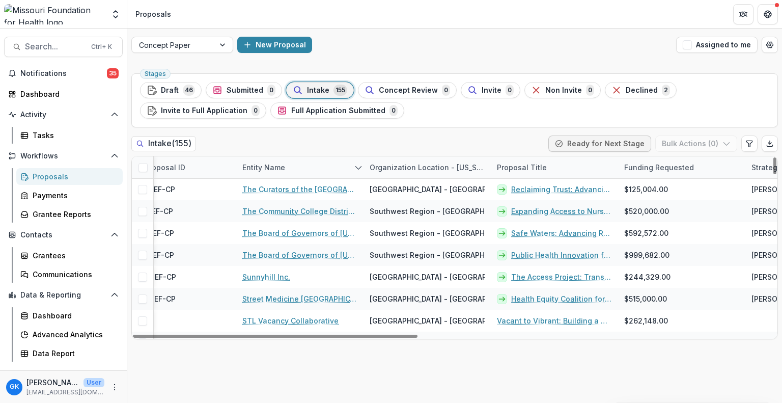
click at [525, 168] on div "Proposal Title" at bounding box center [522, 167] width 62 height 11
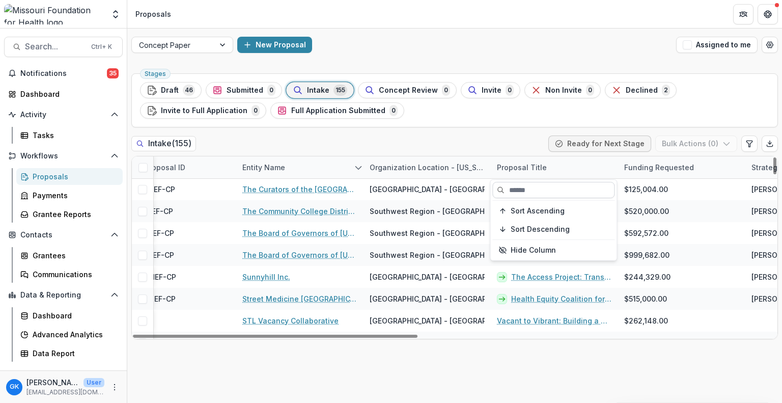
click at [513, 187] on input at bounding box center [553, 190] width 122 height 16
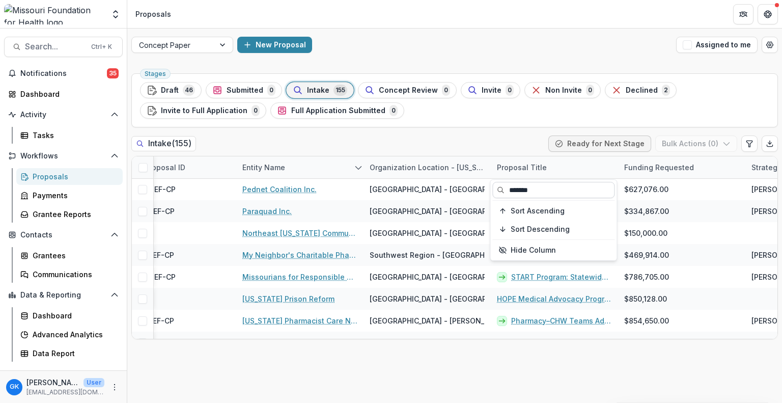
scroll to position [0, 452]
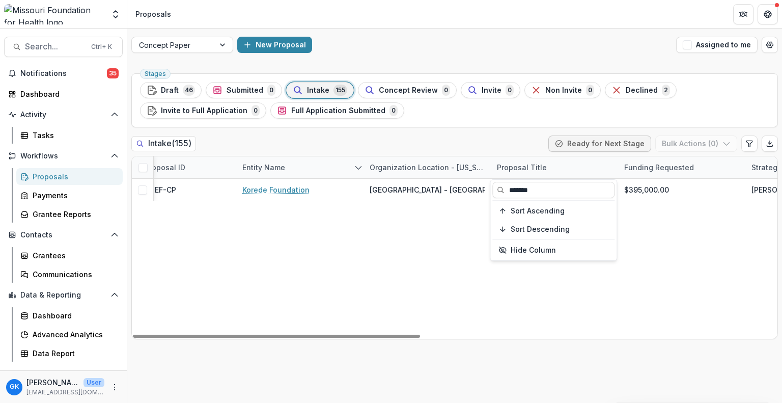
type input "*******"
click at [385, 274] on div "[PERSON_NAME], [PERSON_NAME], [PERSON_NAME] 0 5 25-0240-HEF-[PERSON_NAME] Found…" at bounding box center [403, 259] width 1447 height 160
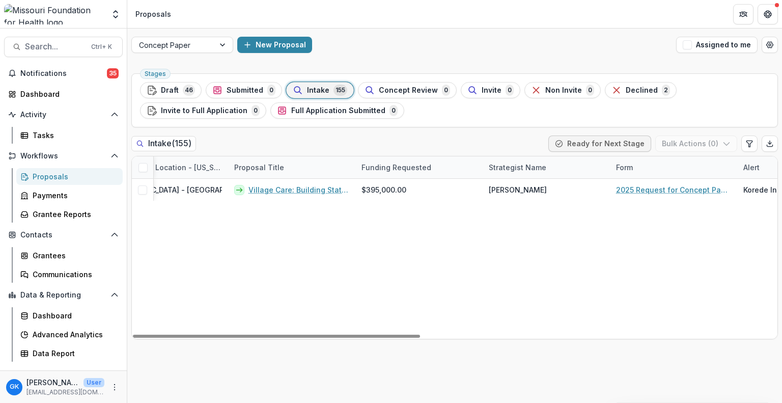
scroll to position [0, 718]
drag, startPoint x: 385, startPoint y: 274, endPoint x: 277, endPoint y: 224, distance: 119.6
click at [277, 224] on div "[PERSON_NAME], [PERSON_NAME], [PERSON_NAME] 0 5 25-0240-HEF-[PERSON_NAME] Found…" at bounding box center [137, 259] width 1447 height 160
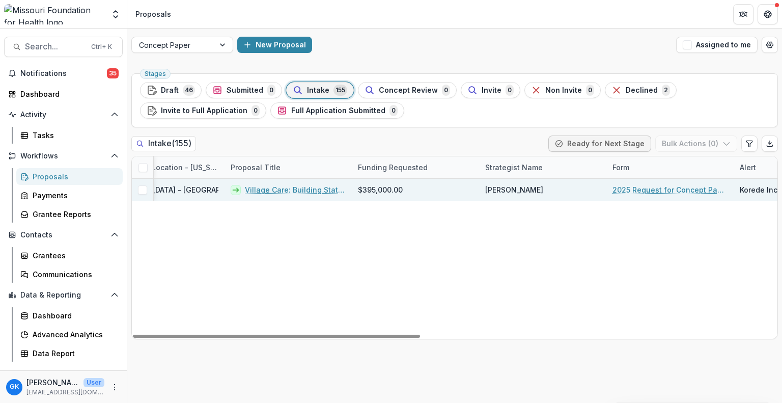
click at [309, 194] on link "Village Care: Building Statewide Infrastructure to Address [US_STATE]'s Lonelin…" at bounding box center [295, 189] width 101 height 11
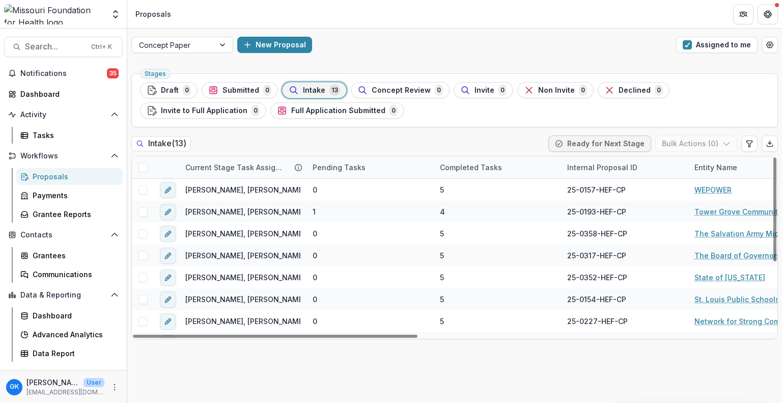
click at [717, 36] on div "Concept Paper New Proposal Assigned to me" at bounding box center [454, 45] width 655 height 33
click at [692, 49] on span "button" at bounding box center [687, 44] width 9 height 9
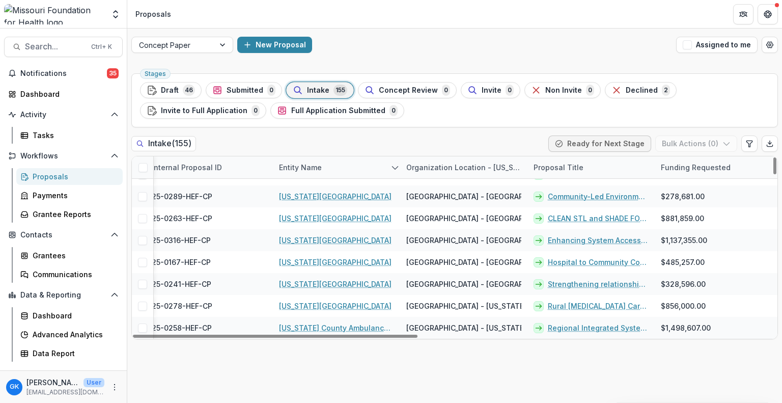
scroll to position [0, 450]
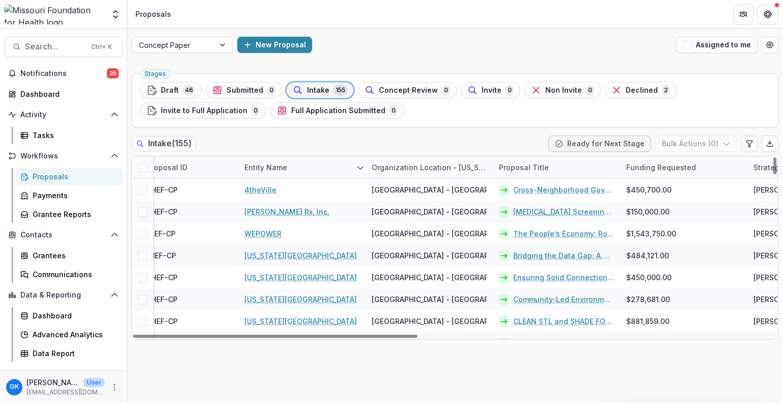
click at [252, 165] on div "Entity Name" at bounding box center [265, 167] width 55 height 11
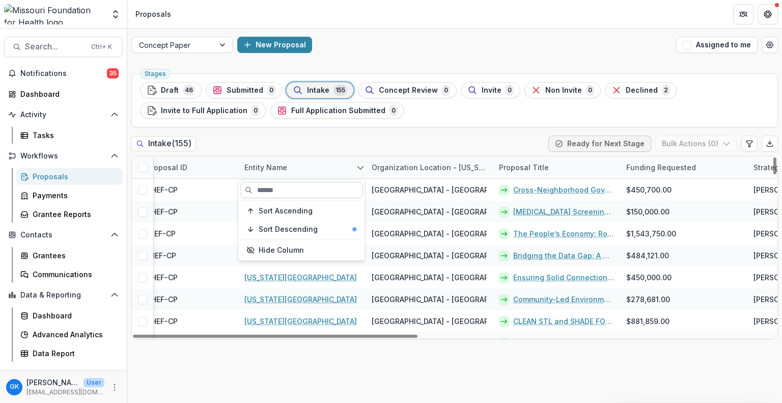
click at [275, 187] on input at bounding box center [301, 190] width 122 height 16
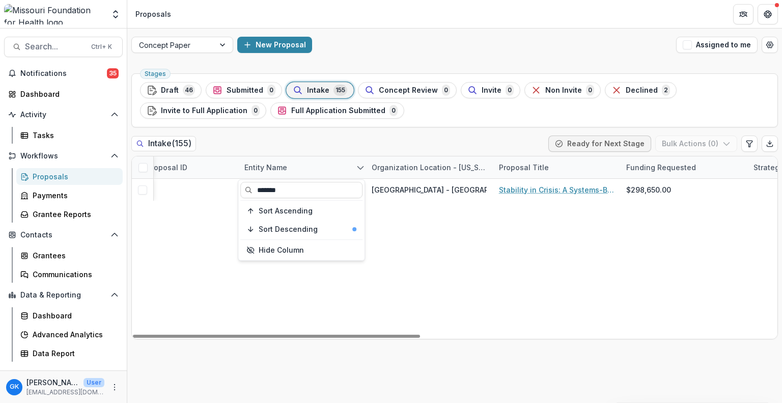
type input "*******"
click at [489, 238] on div "[PERSON_NAME], [PERSON_NAME], [PERSON_NAME] 1 2 25-0312 The Village Keepers [GE…" at bounding box center [405, 259] width 1447 height 160
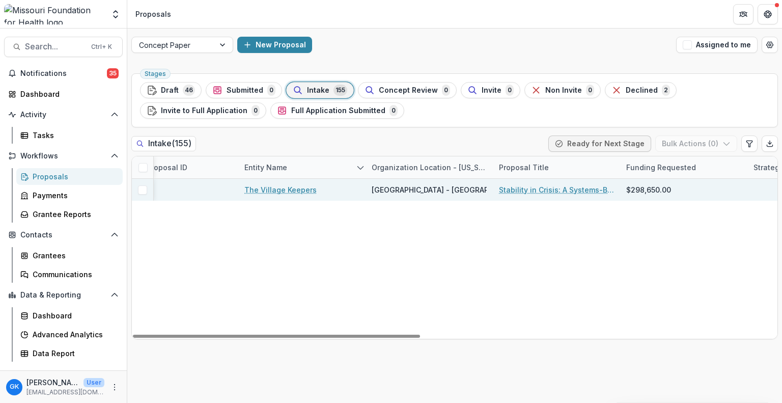
click at [546, 197] on div "Stability in Crisis: A Systems-Based Care-Bridge Pilot Program" at bounding box center [556, 190] width 127 height 22
click at [551, 183] on div "Stability in Crisis: A Systems-Based Care-Bridge Pilot Program" at bounding box center [556, 190] width 127 height 22
click at [544, 188] on link "Stability in Crisis: A Systems-Based Care-Bridge Pilot Program" at bounding box center [556, 189] width 115 height 11
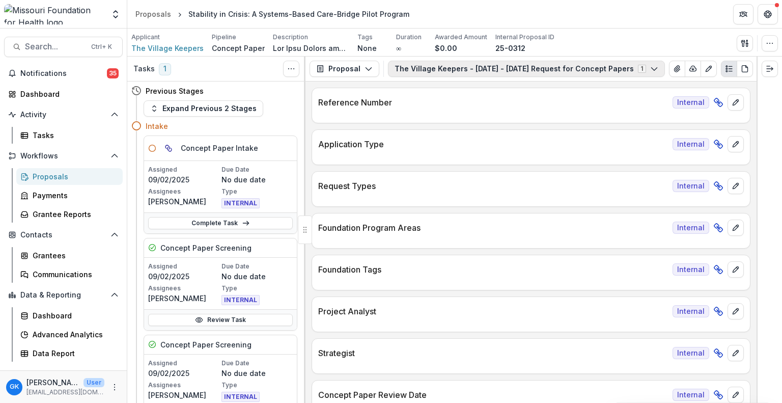
click at [420, 73] on button "The Village Keepers - [DATE] - [DATE] Request for Concept Papers 1" at bounding box center [526, 69] width 277 height 16
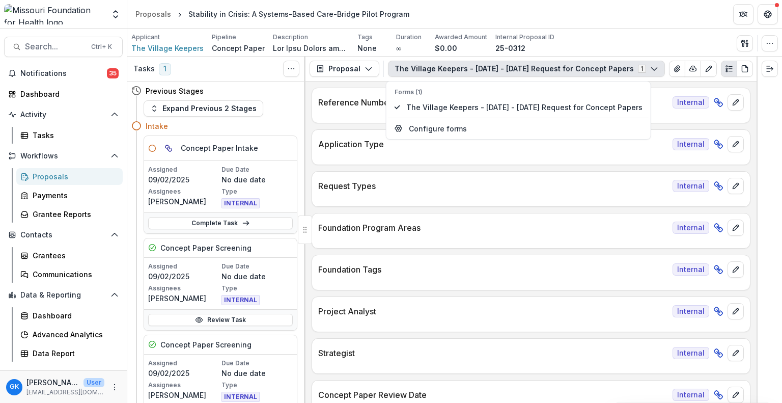
click at [397, 213] on div "Foundation Program Areas Internal" at bounding box center [531, 224] width 438 height 22
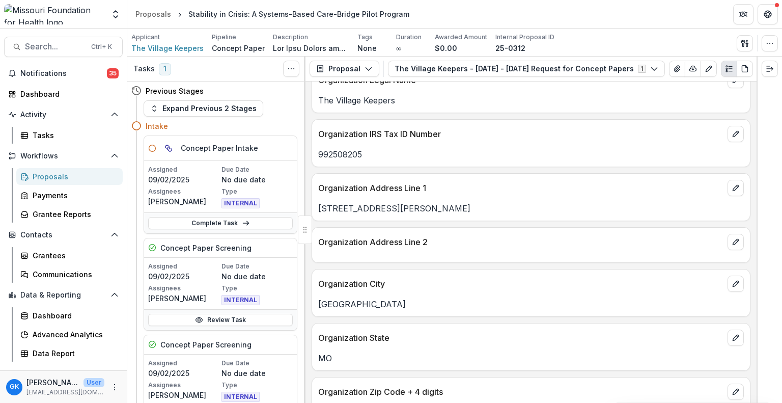
scroll to position [544, 0]
click at [743, 44] on icon "button" at bounding box center [745, 43] width 8 height 8
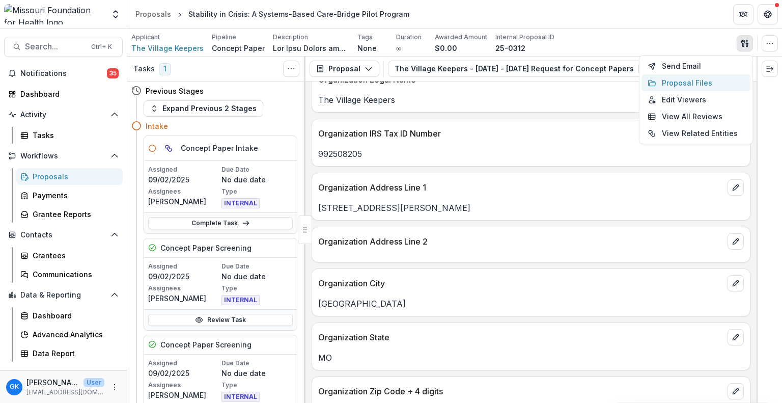
click at [670, 80] on button "Proposal Files" at bounding box center [695, 82] width 109 height 17
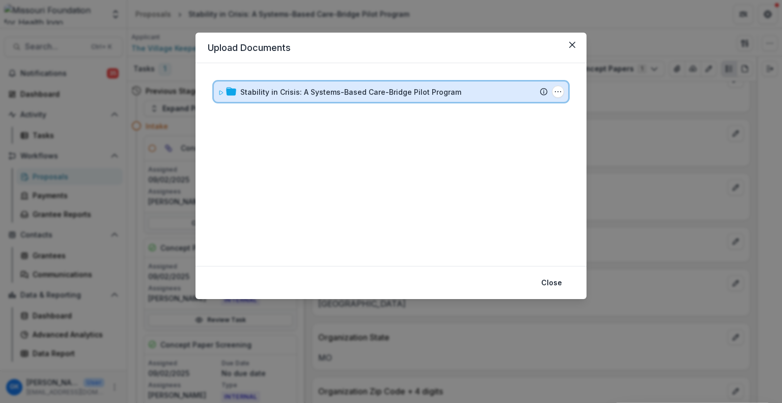
click at [364, 84] on div "Stability in Crisis: A Systems-Based Care-Bridge Pilot Program Submission Temel…" at bounding box center [391, 91] width 354 height 20
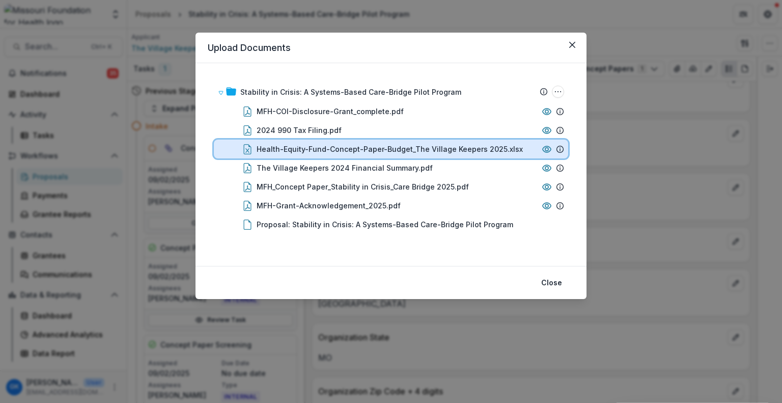
click at [331, 141] on div "Health-Equity-Fund-Concept-Paper-Budget_The Village Keepers 2025.xlsx" at bounding box center [391, 148] width 354 height 19
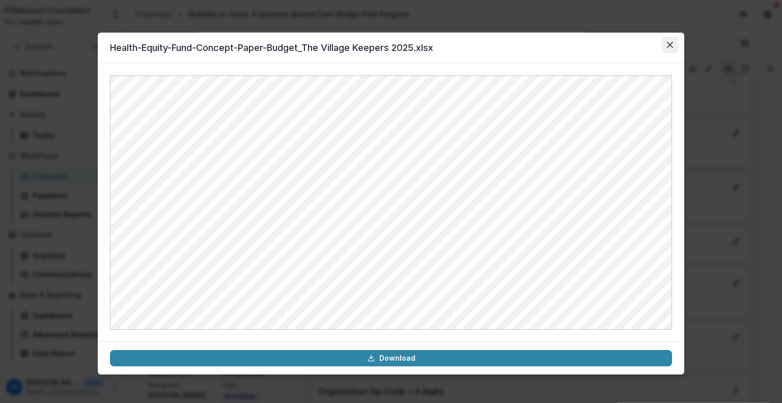
click at [668, 48] on button "Close" at bounding box center [670, 45] width 16 height 16
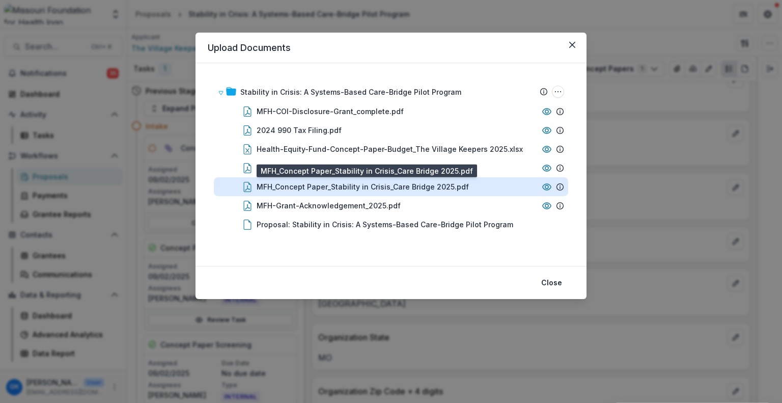
click at [314, 183] on div "MFH_Concept Paper_Stability in Crisis_Care Bridge 2025.pdf" at bounding box center [363, 186] width 212 height 11
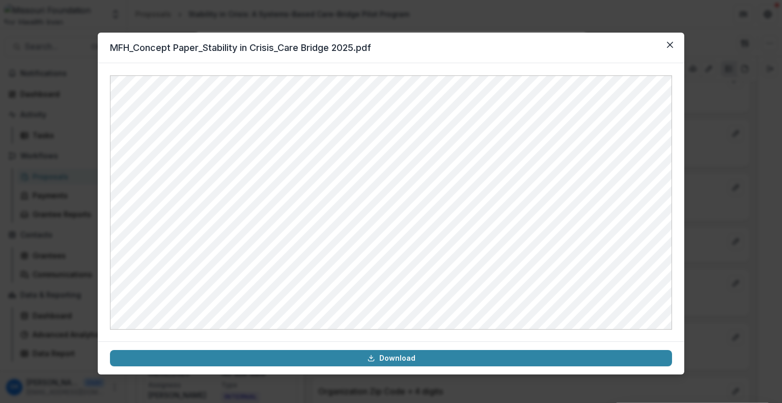
click at [440, 24] on div "MFH_Concept Paper_Stability in Crisis_Care Bridge 2025.pdf Download" at bounding box center [391, 201] width 782 height 403
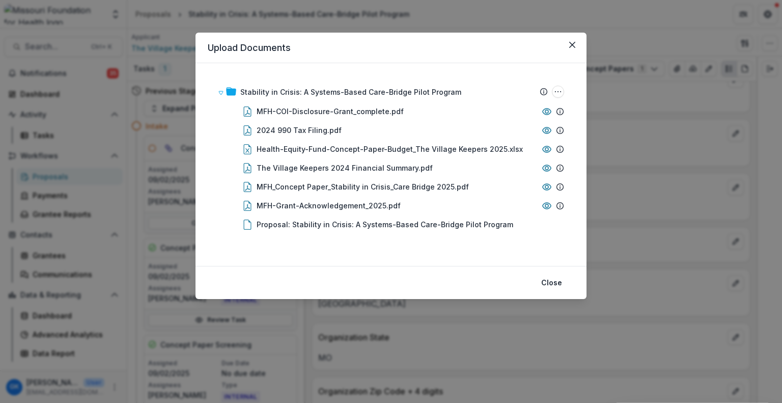
click at [447, 18] on div "Upload Documents Stability in Crisis: A Systems-Based Care-Bridge Pilot Program…" at bounding box center [391, 201] width 782 height 403
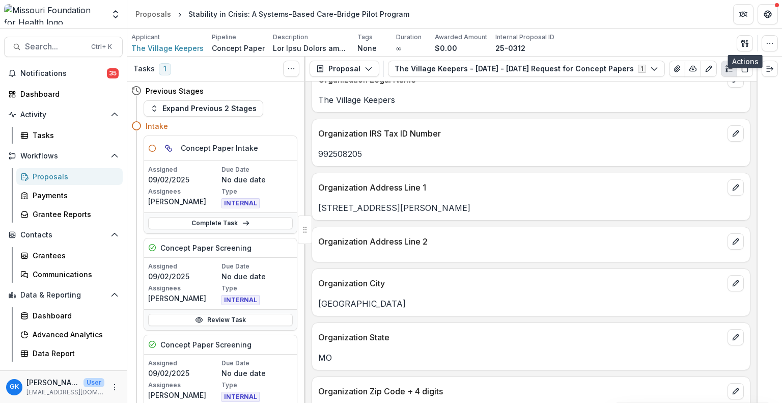
scroll to position [203, 0]
